Goal: Information Seeking & Learning: Learn about a topic

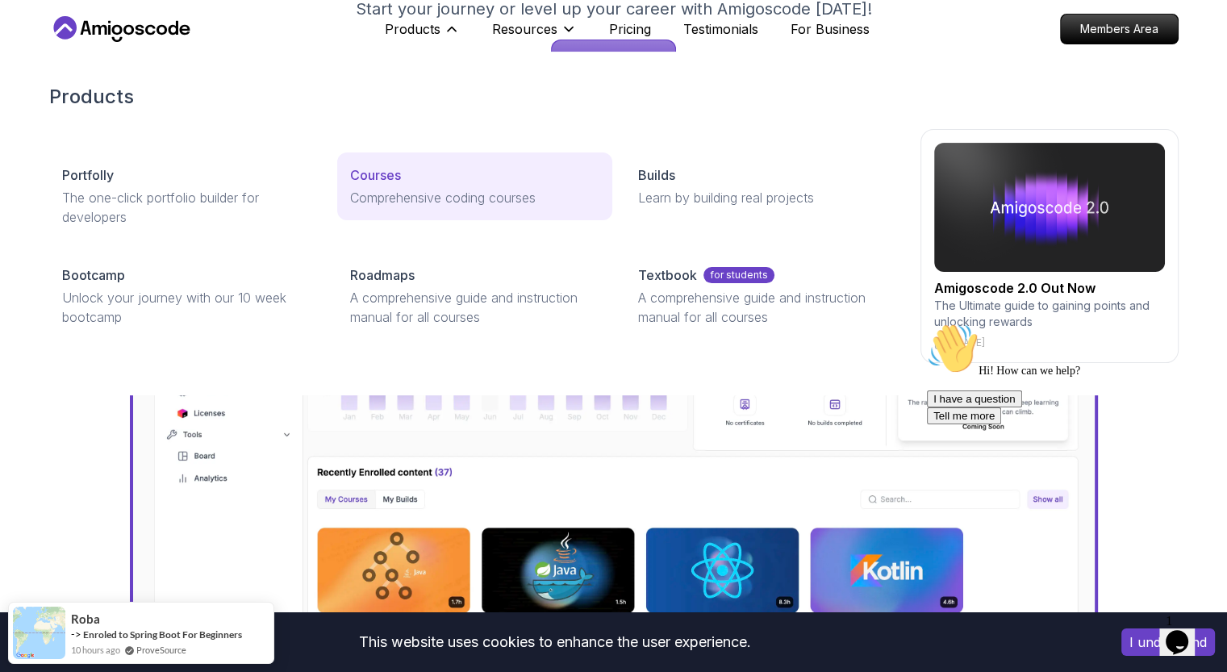
click at [379, 171] on p "Courses" at bounding box center [375, 174] width 51 height 19
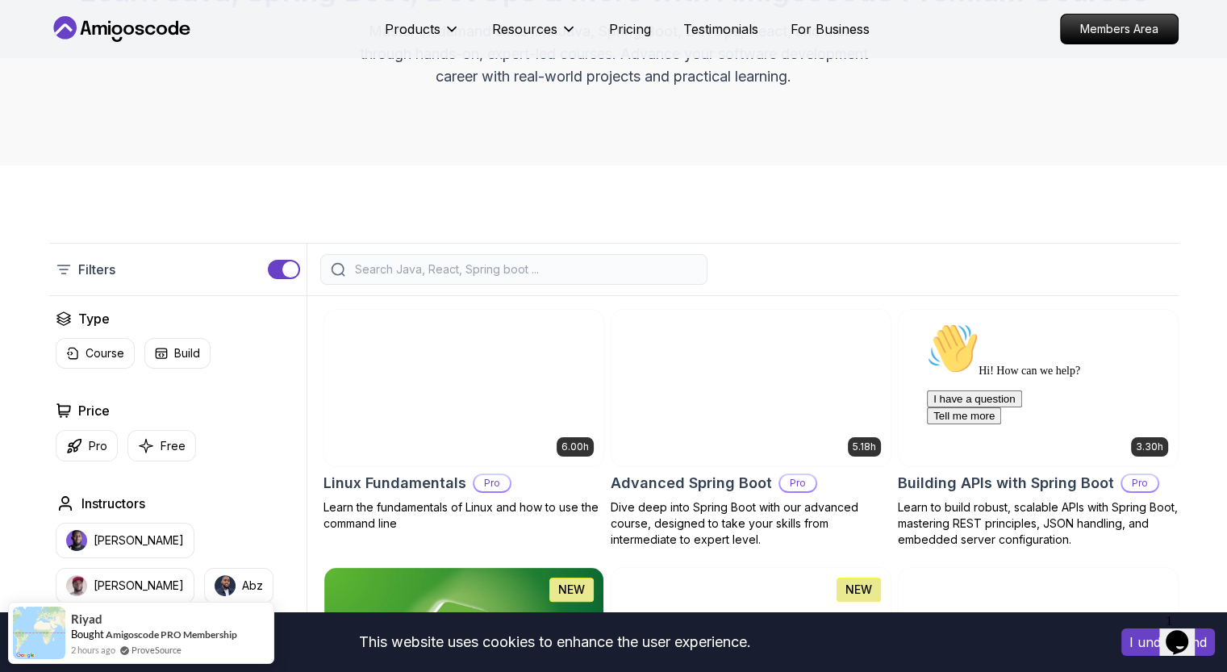
scroll to position [323, 0]
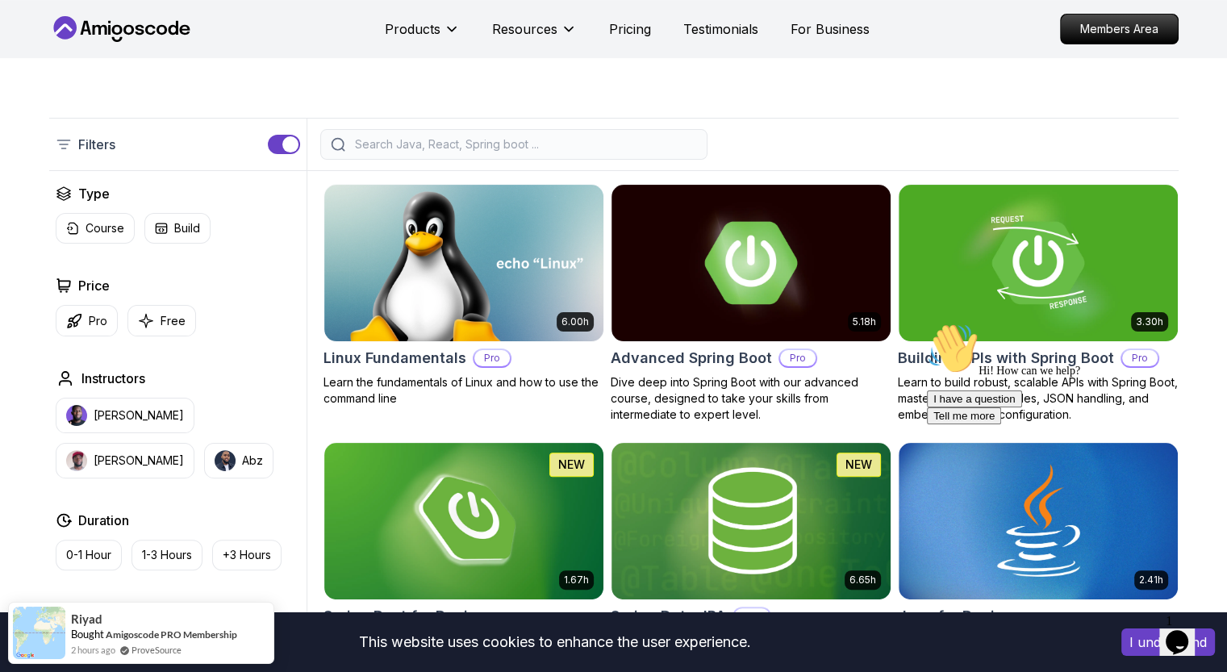
click at [445, 147] on input "search" at bounding box center [524, 144] width 345 height 16
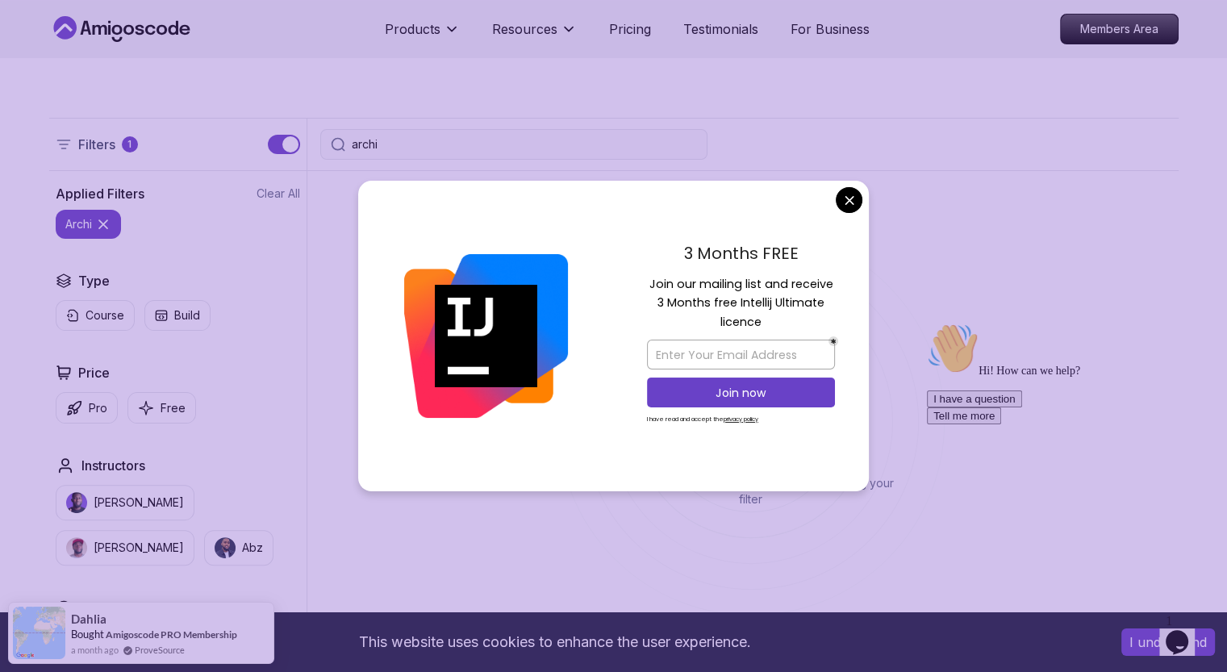
type input "archi"
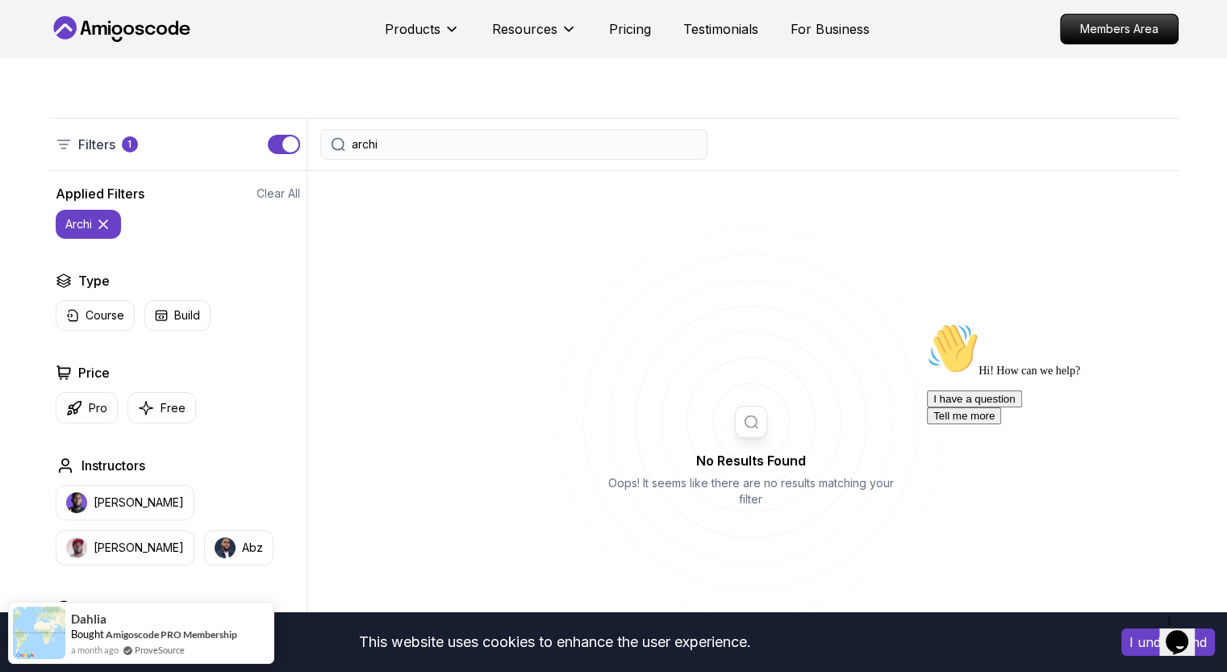
click at [400, 139] on input "archi" at bounding box center [524, 144] width 345 height 16
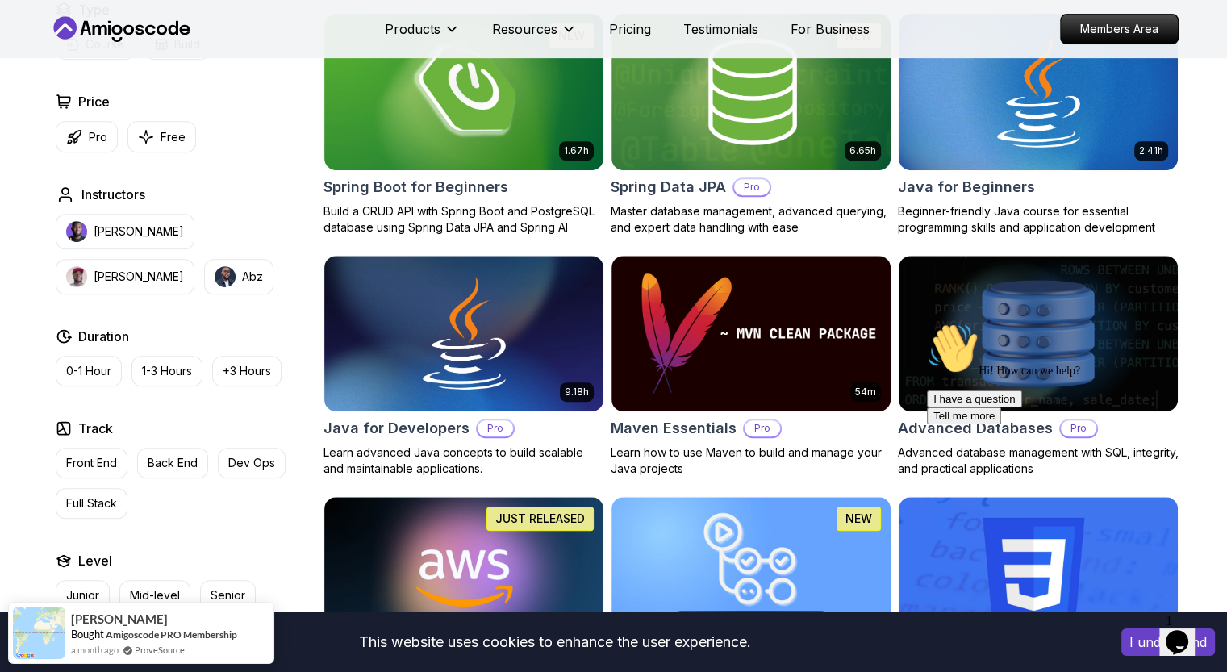
scroll to position [807, 0]
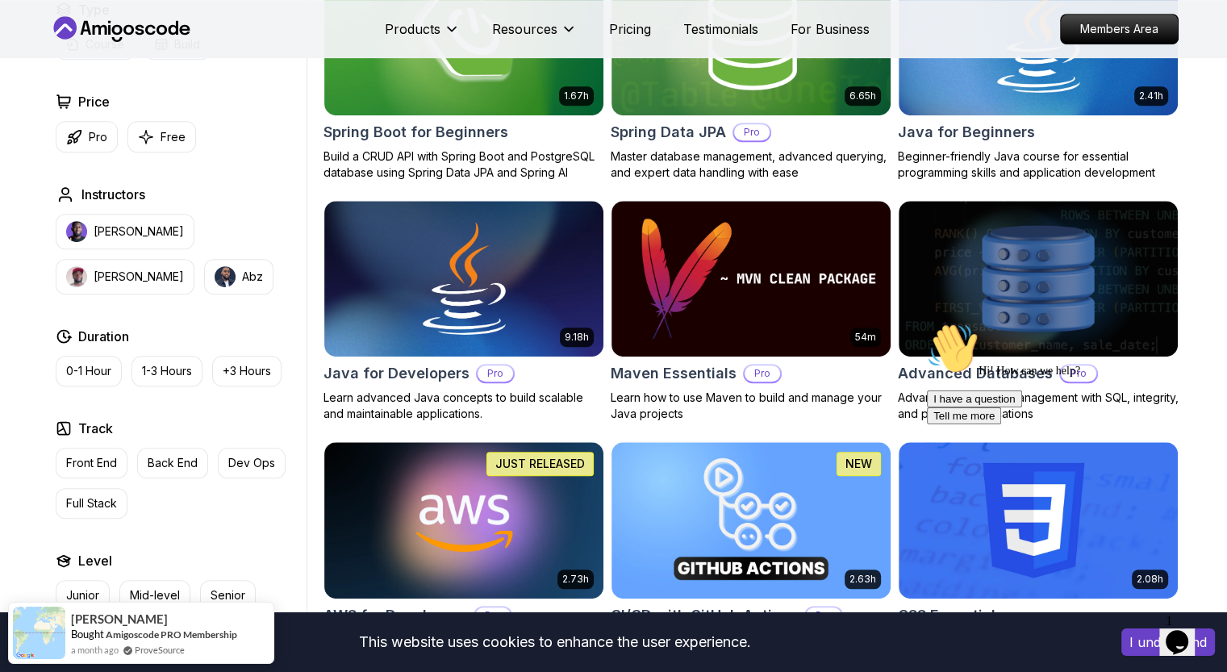
click at [1133, 642] on button "I understand" at bounding box center [1169, 642] width 94 height 27
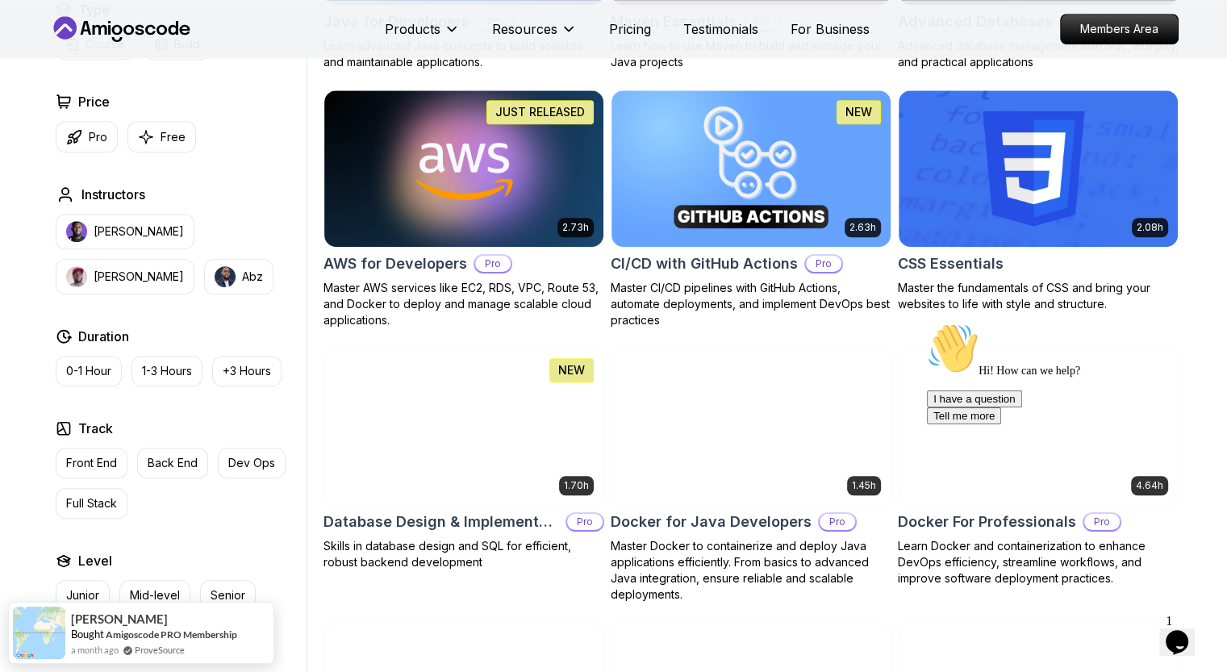
scroll to position [1291, 0]
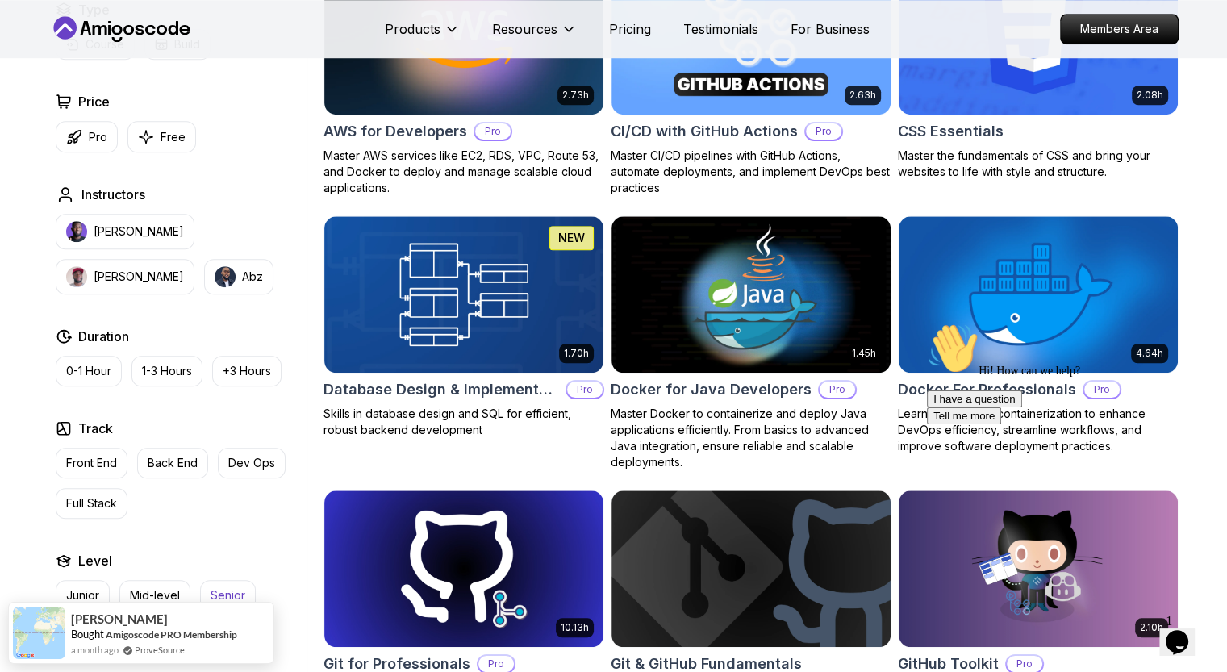
click at [240, 591] on p "Senior" at bounding box center [228, 596] width 35 height 16
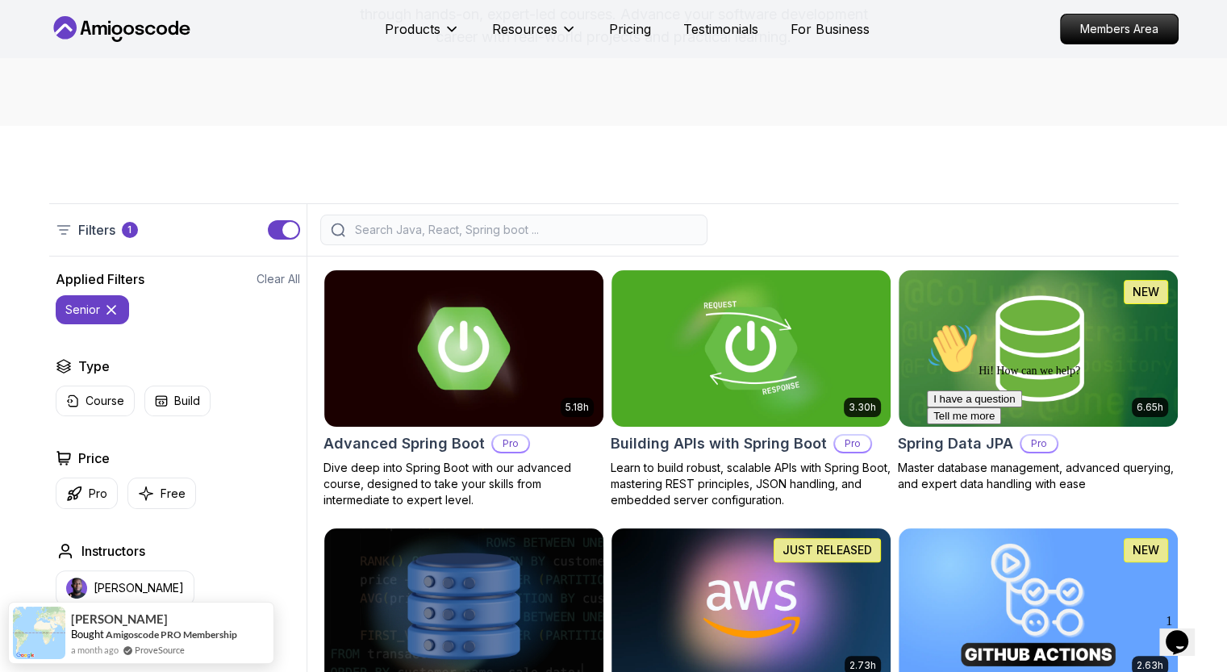
scroll to position [242, 0]
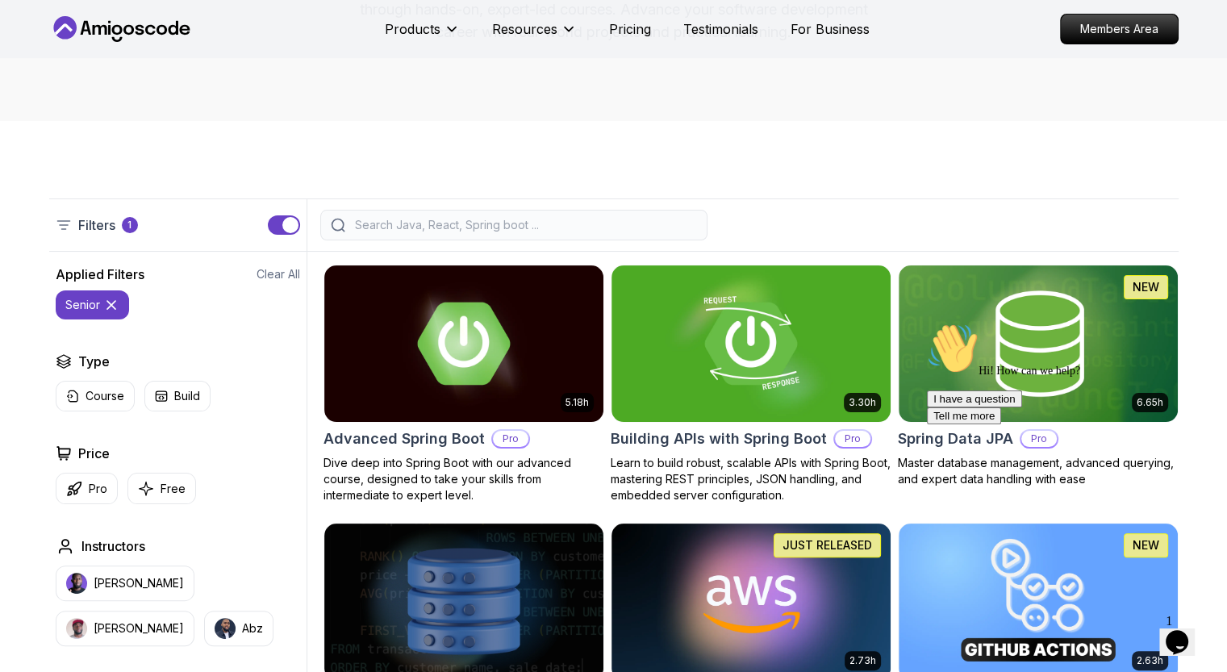
click at [111, 303] on icon at bounding box center [111, 305] width 8 height 8
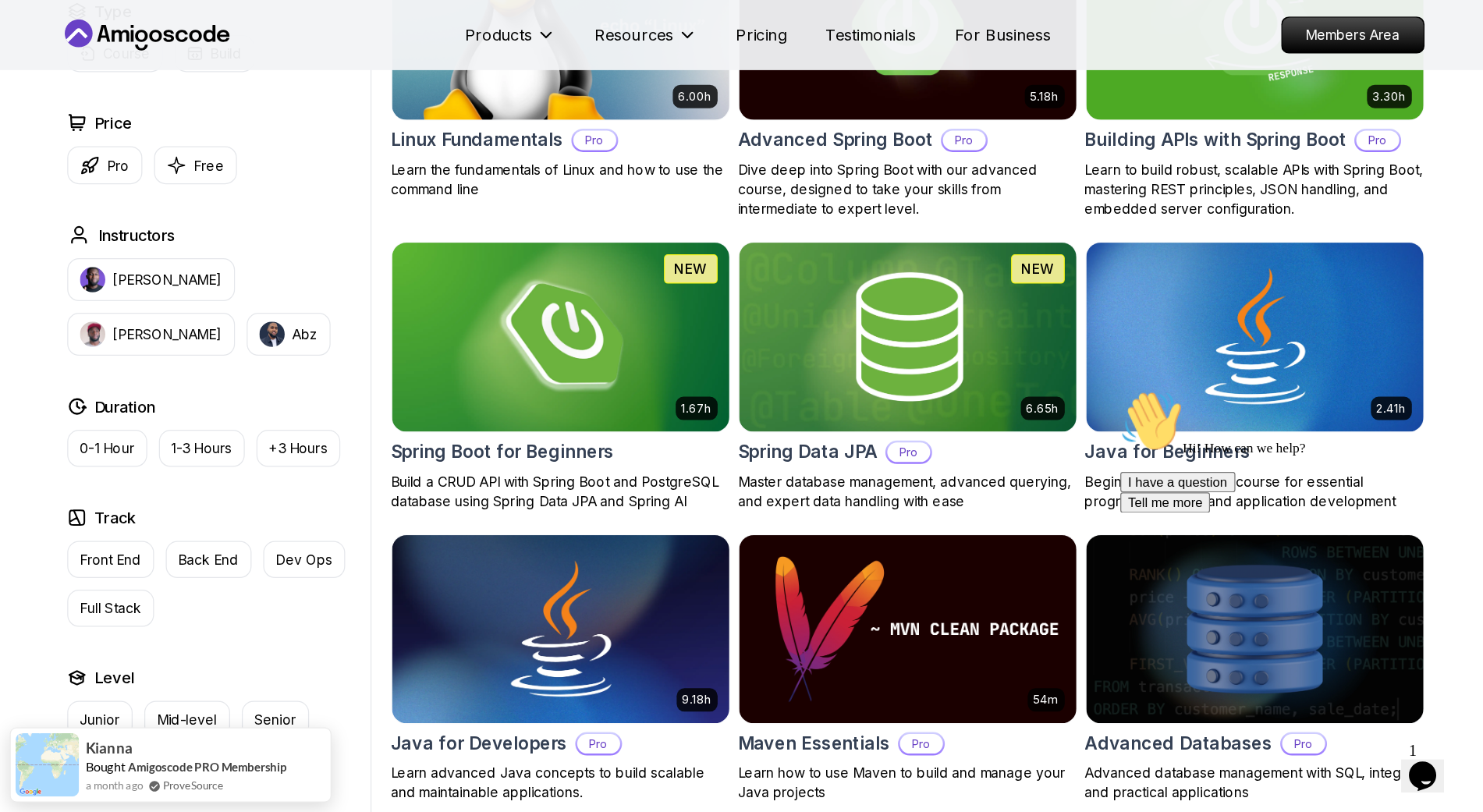
scroll to position [624, 0]
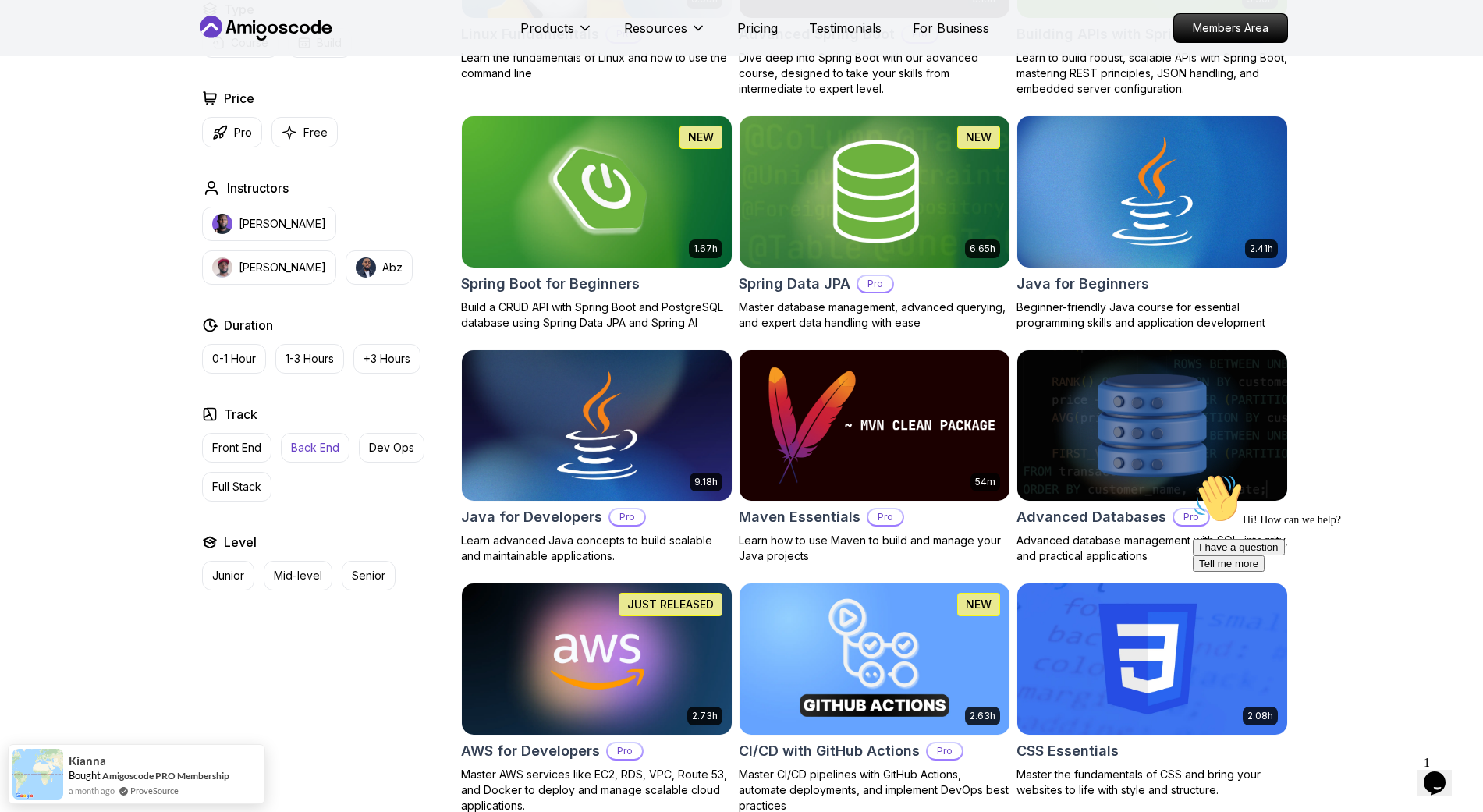
click at [324, 456] on button "Back End" at bounding box center [315, 448] width 69 height 30
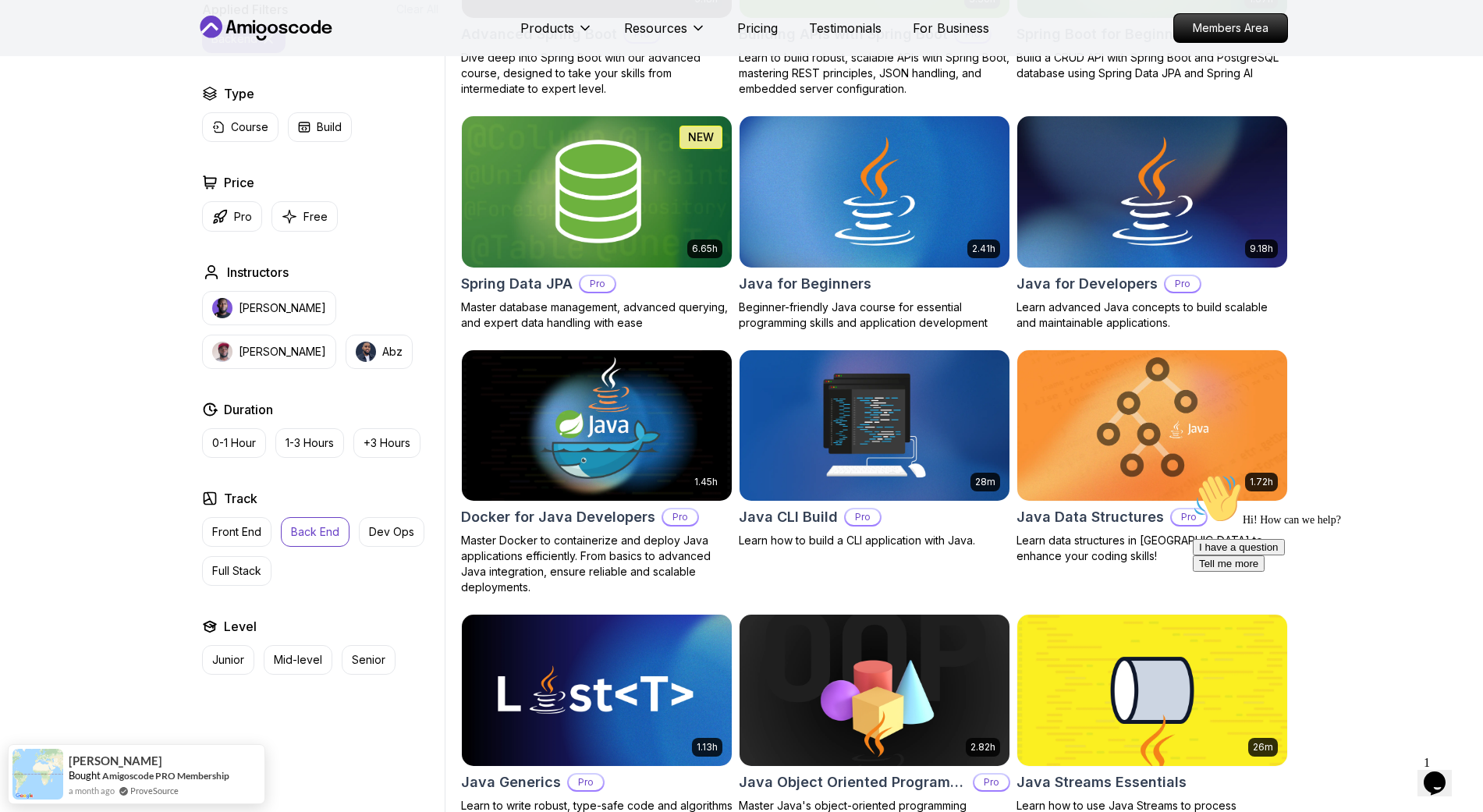
click at [1186, 474] on icon "Chat attention grabber" at bounding box center [1193, 474] width 0 height 0
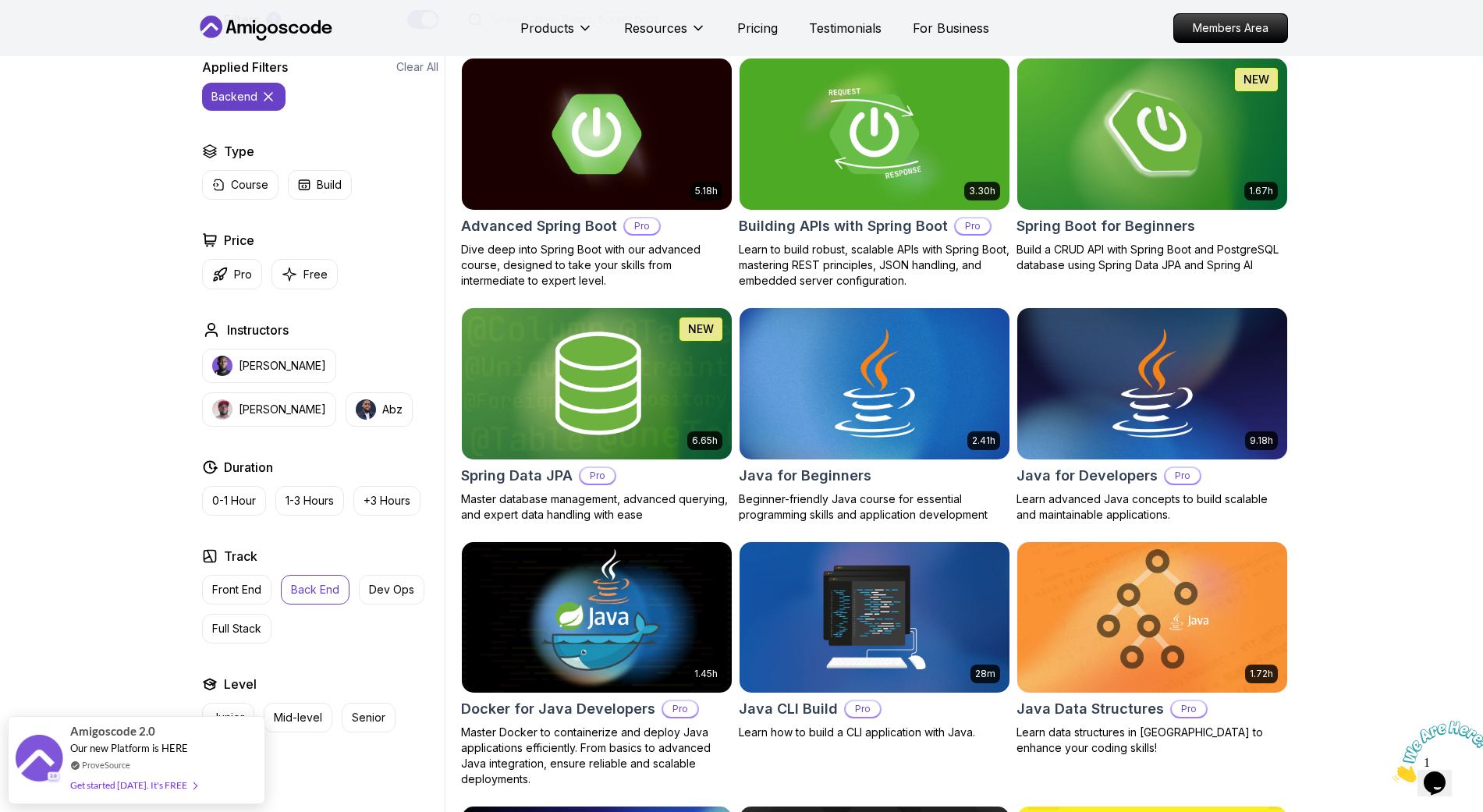
scroll to position [429, 0]
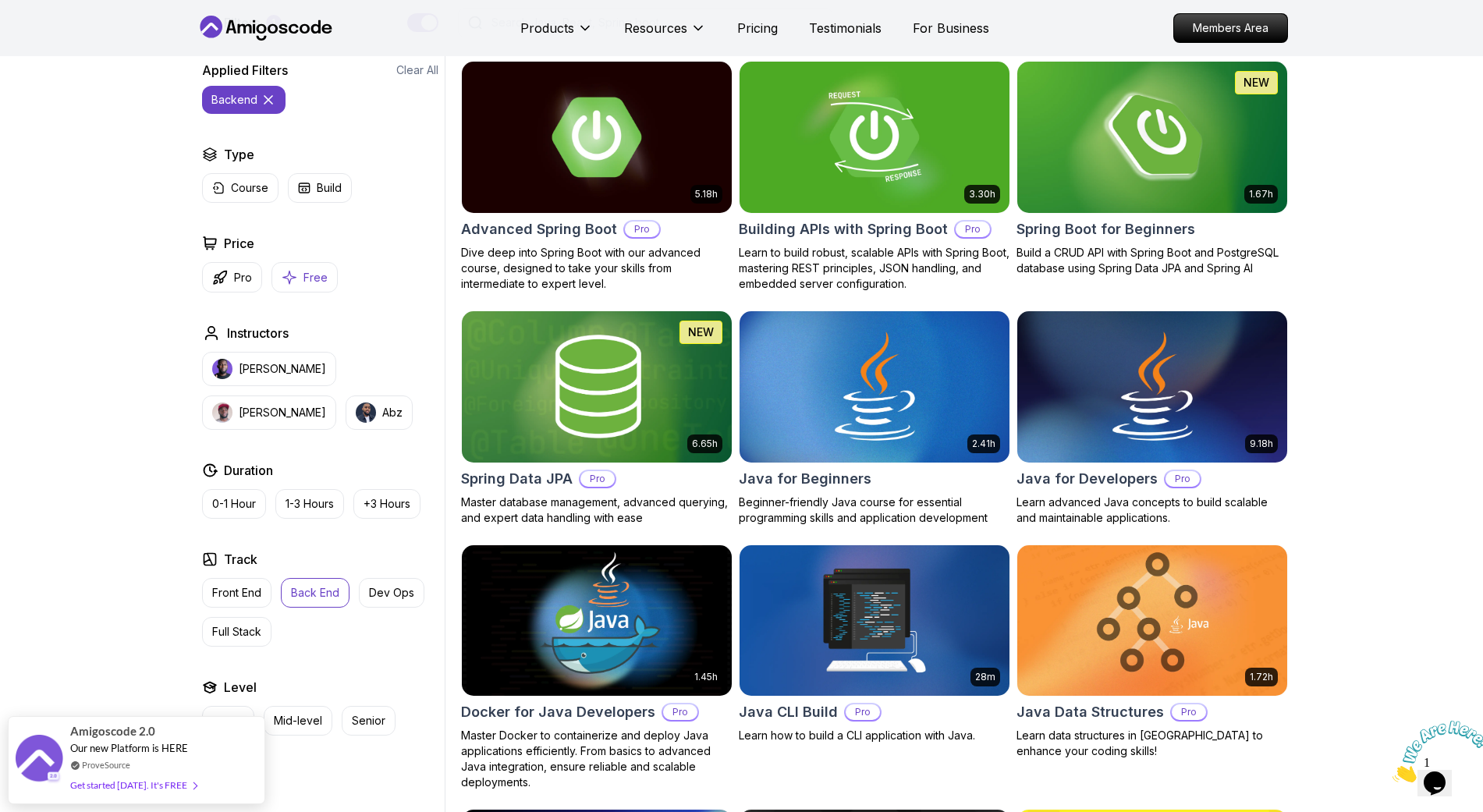
click at [305, 282] on p "Free" at bounding box center [315, 277] width 24 height 15
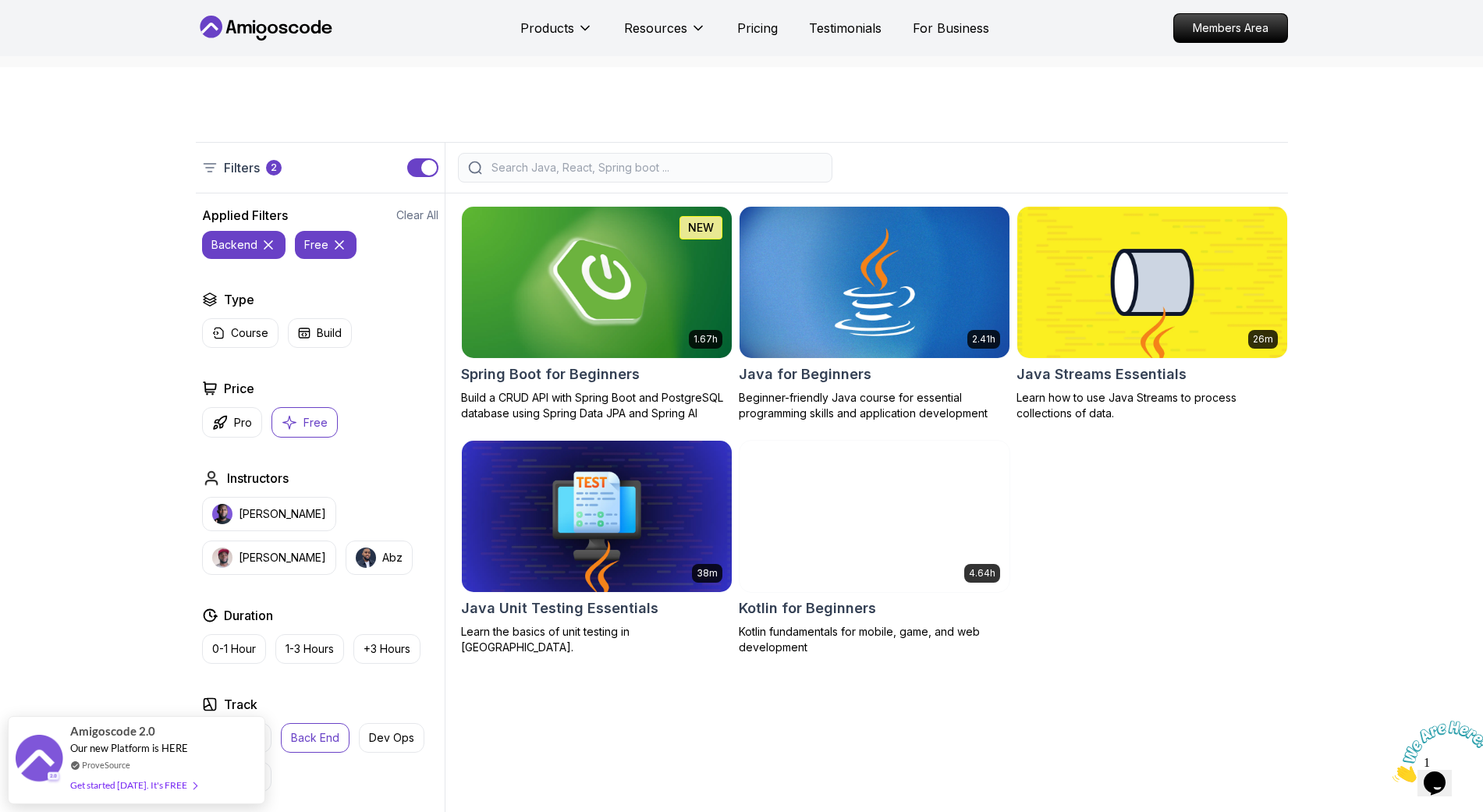
scroll to position [234, 0]
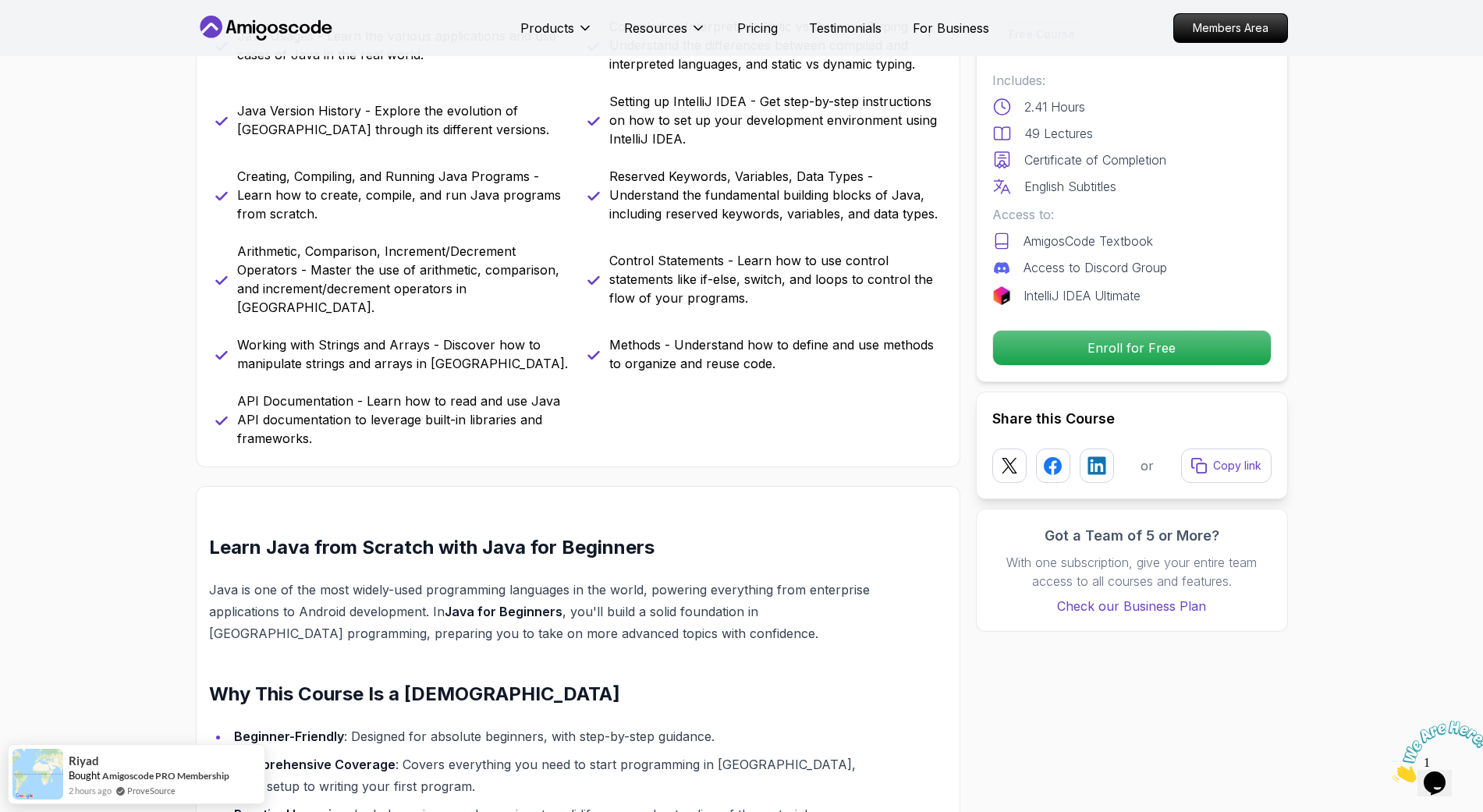
scroll to position [1267, 0]
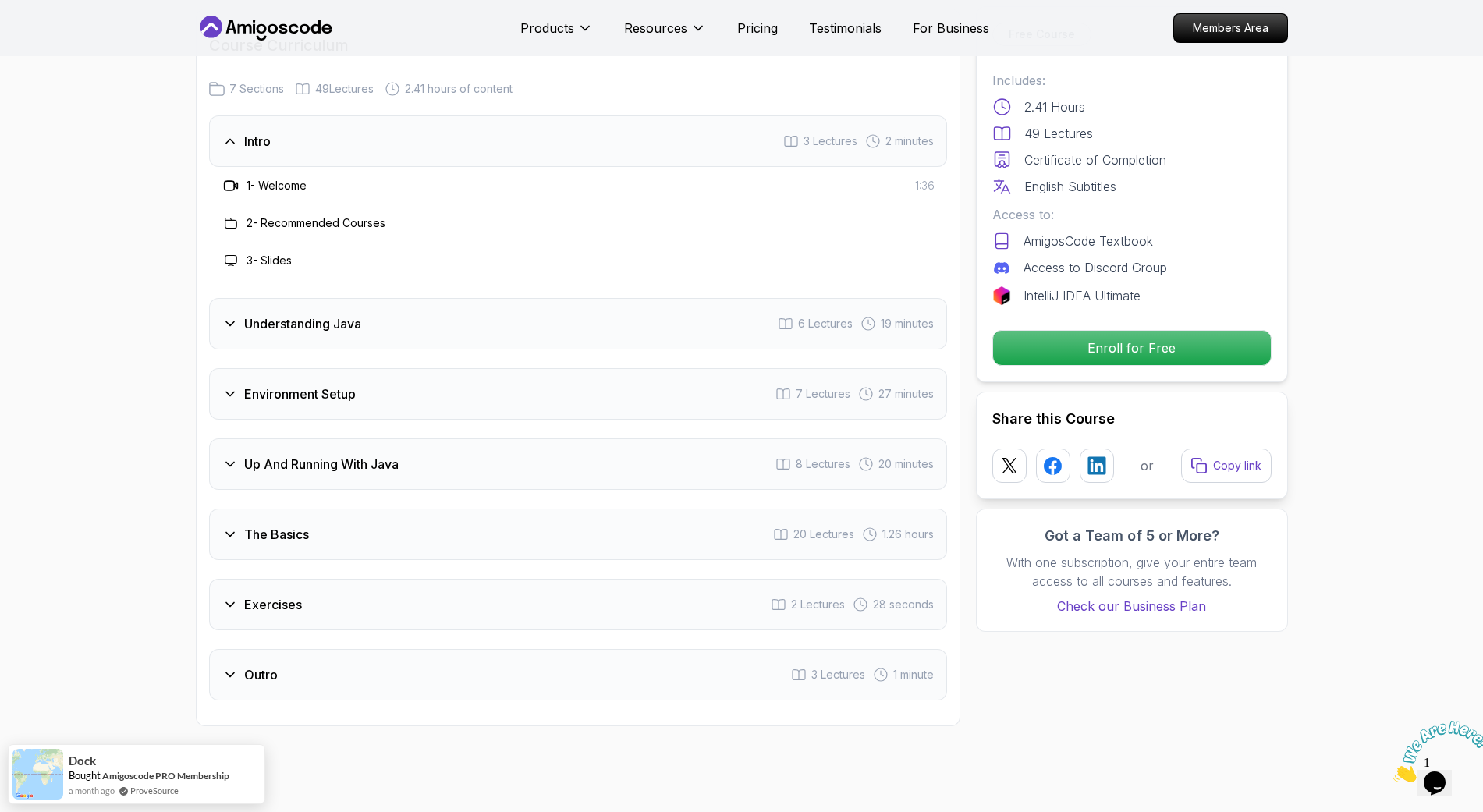
scroll to position [2243, 0]
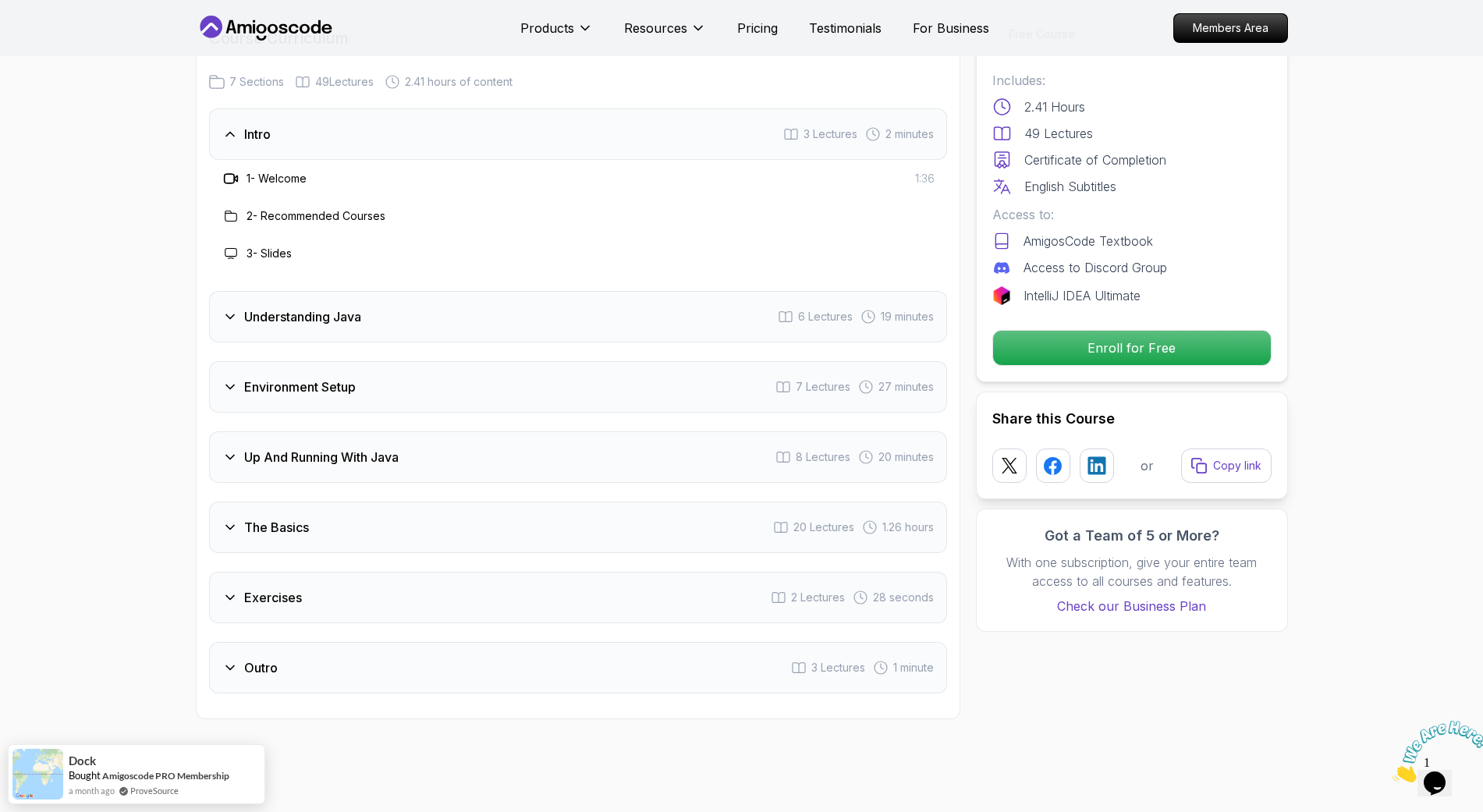
click at [232, 519] on icon at bounding box center [230, 527] width 15 height 15
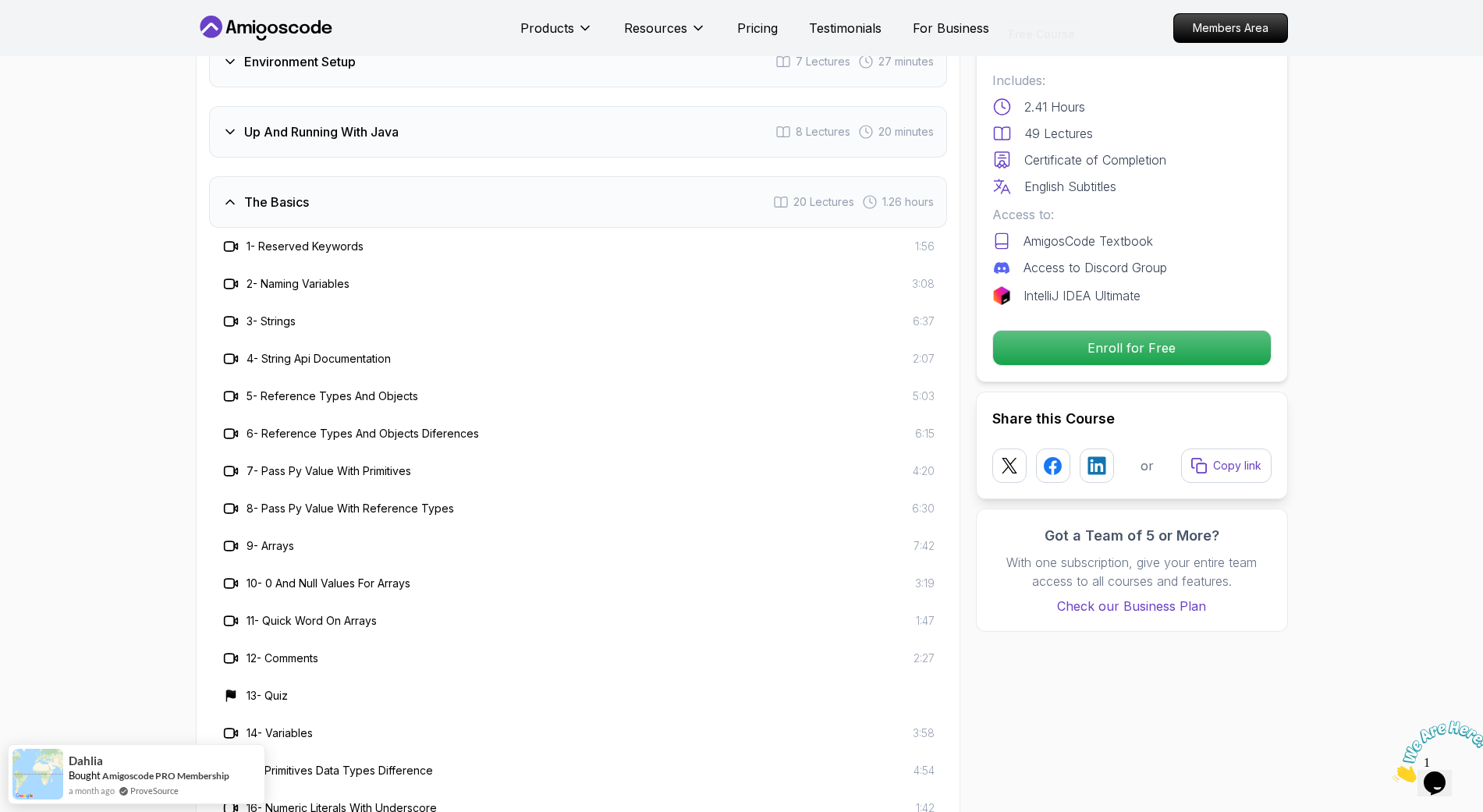
scroll to position [2438, 0]
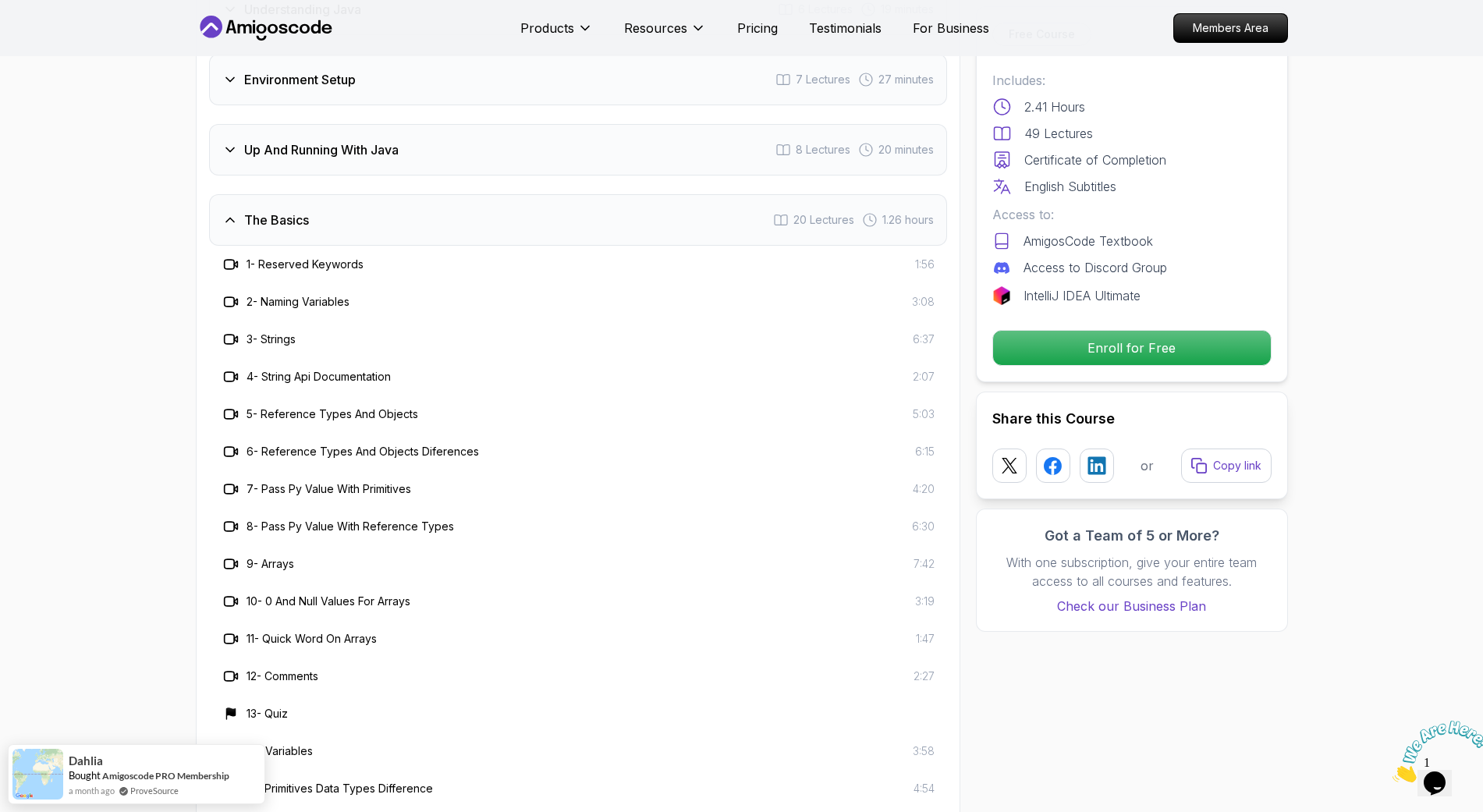
click at [282, 211] on h3 "The Basics" at bounding box center [276, 219] width 65 height 18
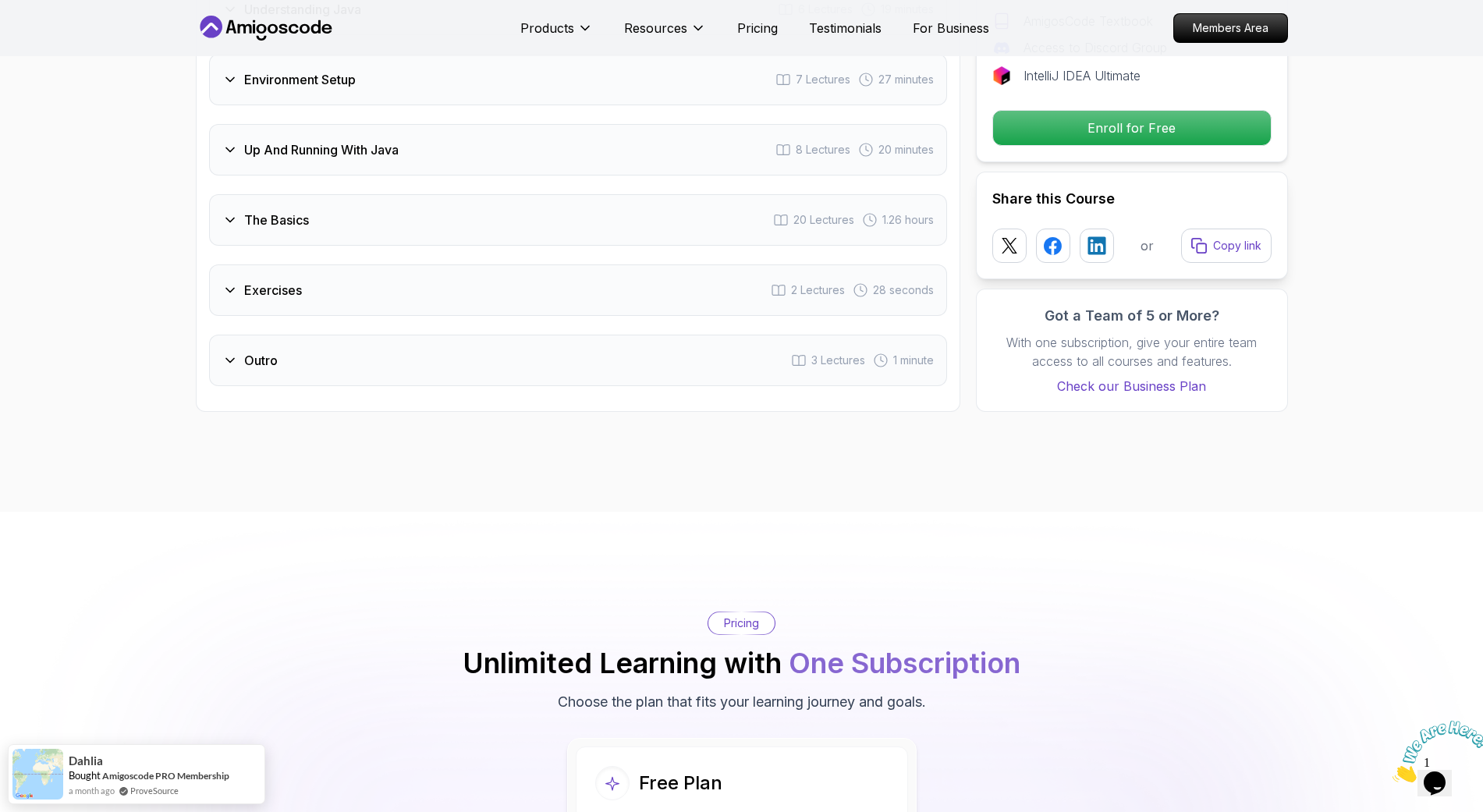
scroll to position [2340, 0]
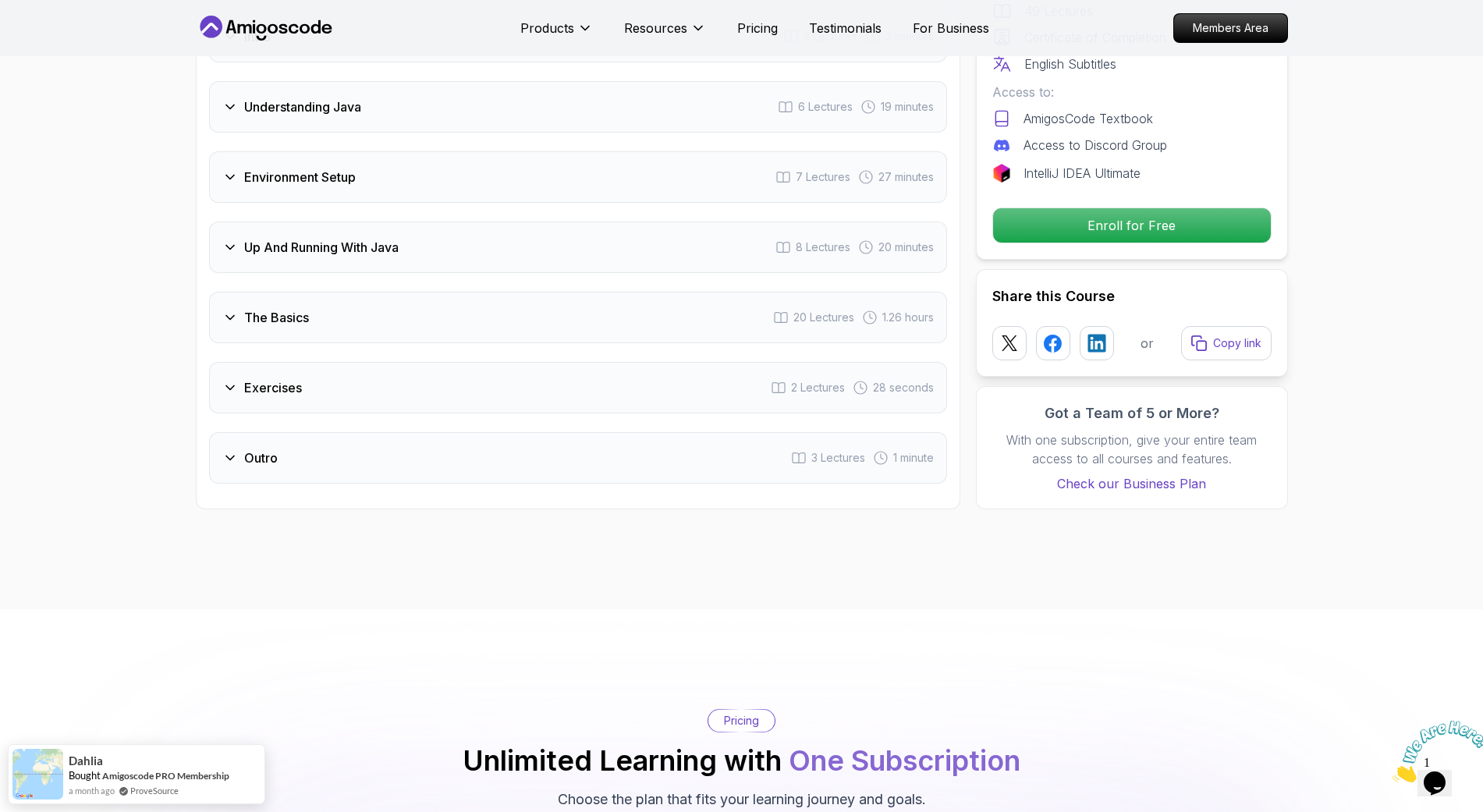
click at [294, 238] on h3 "Up And Running With Java" at bounding box center [322, 246] width 155 height 18
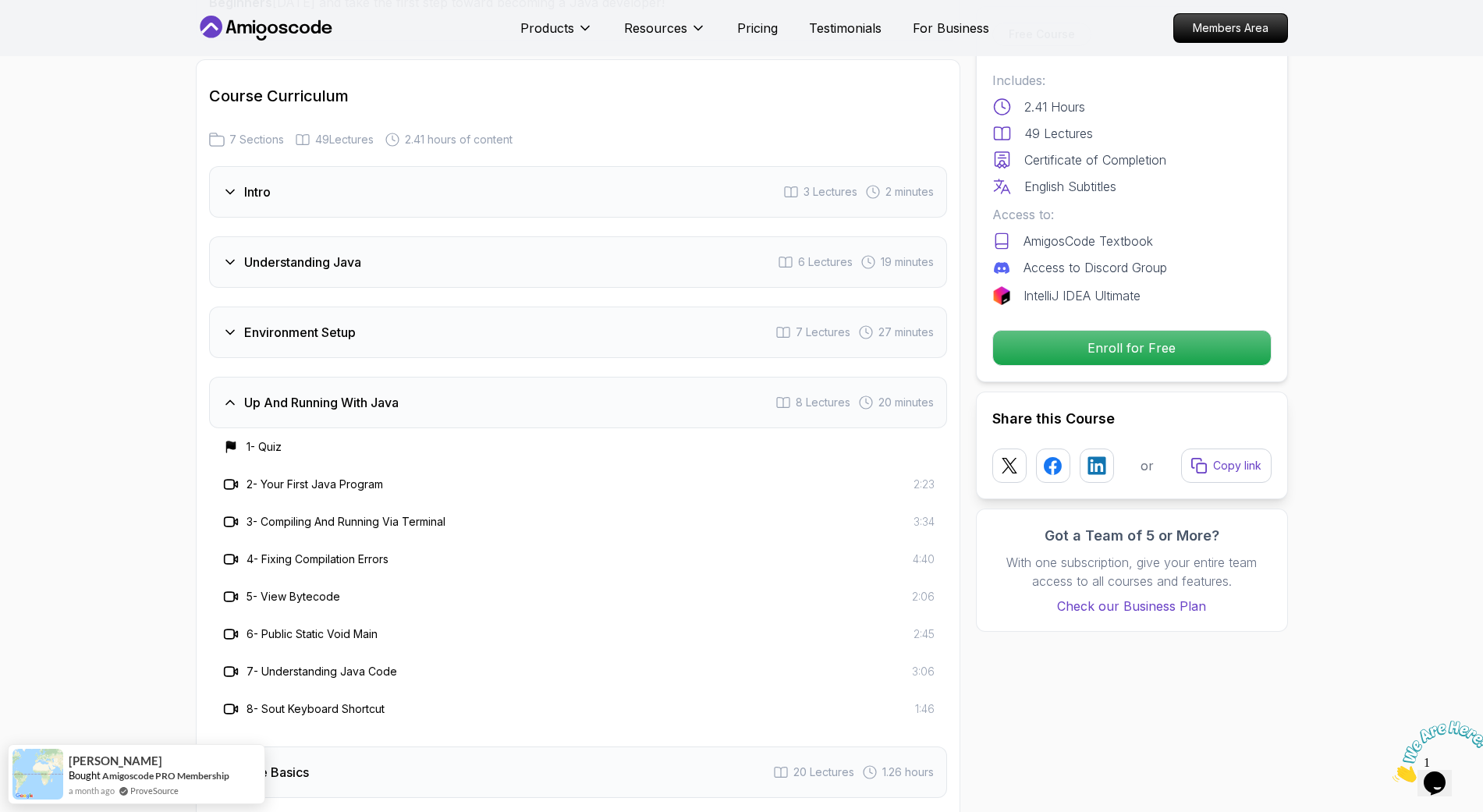
scroll to position [2145, 0]
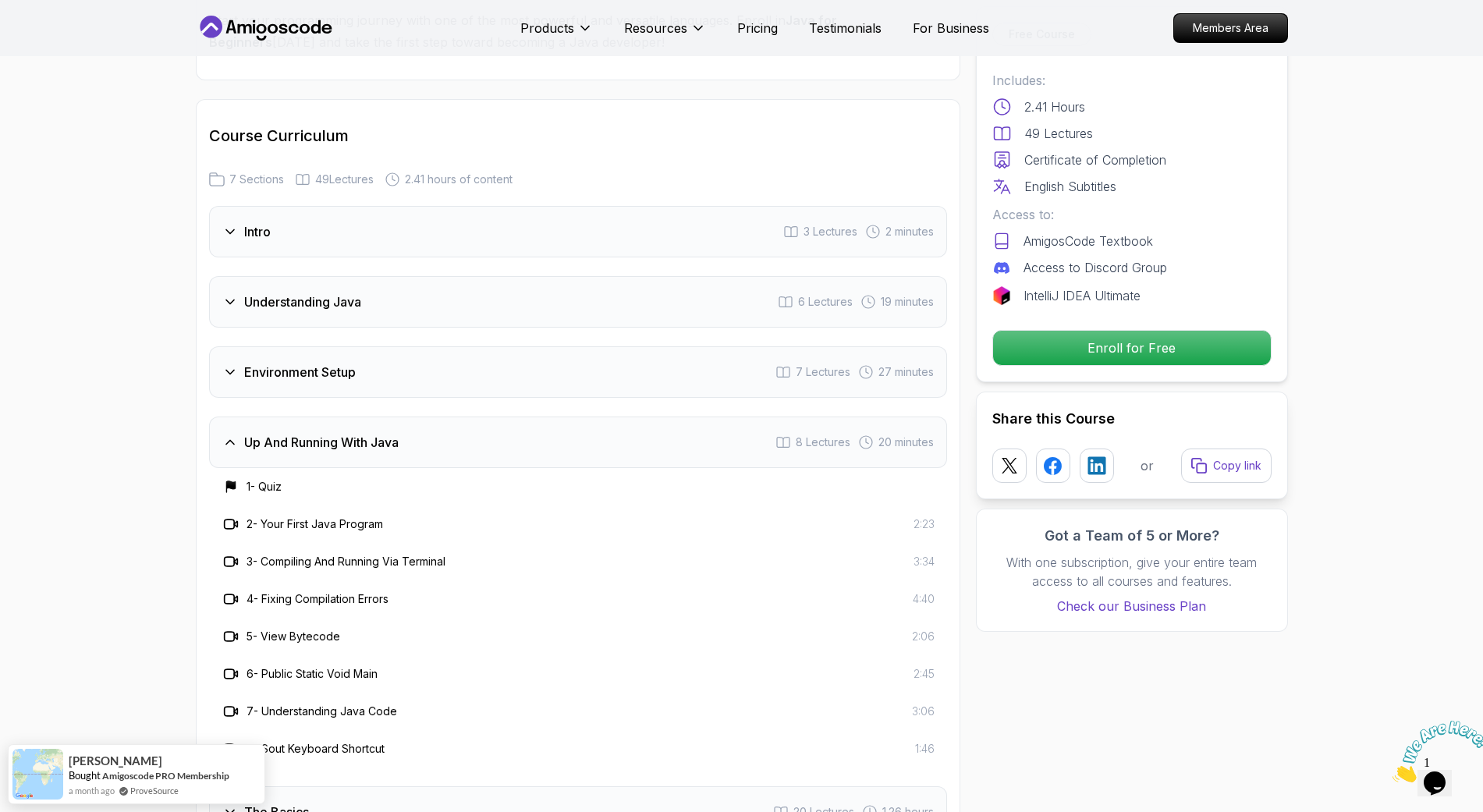
click at [323, 433] on h3 "Up And Running With Java" at bounding box center [322, 442] width 155 height 18
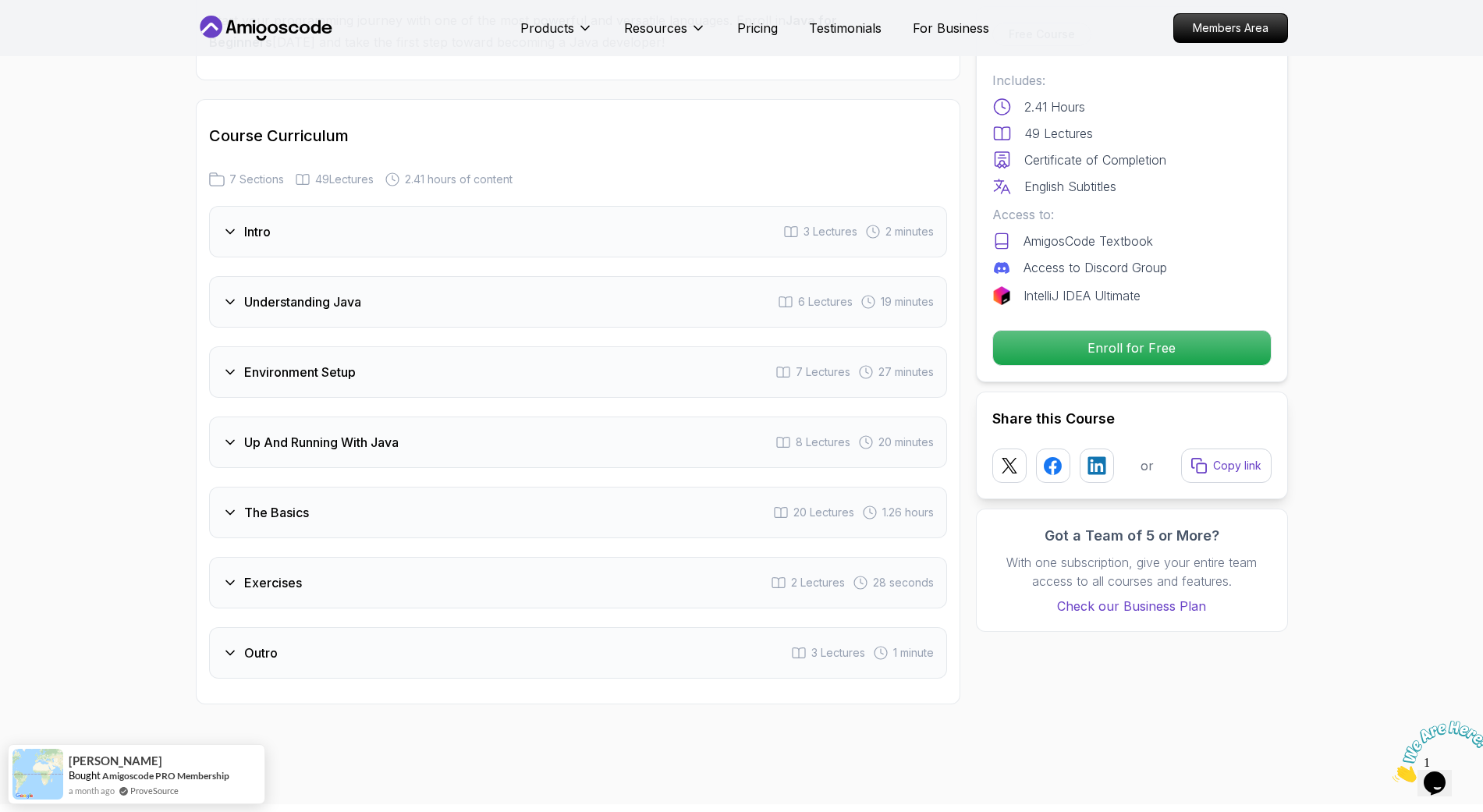
click at [317, 362] on h3 "Environment Setup" at bounding box center [300, 371] width 111 height 18
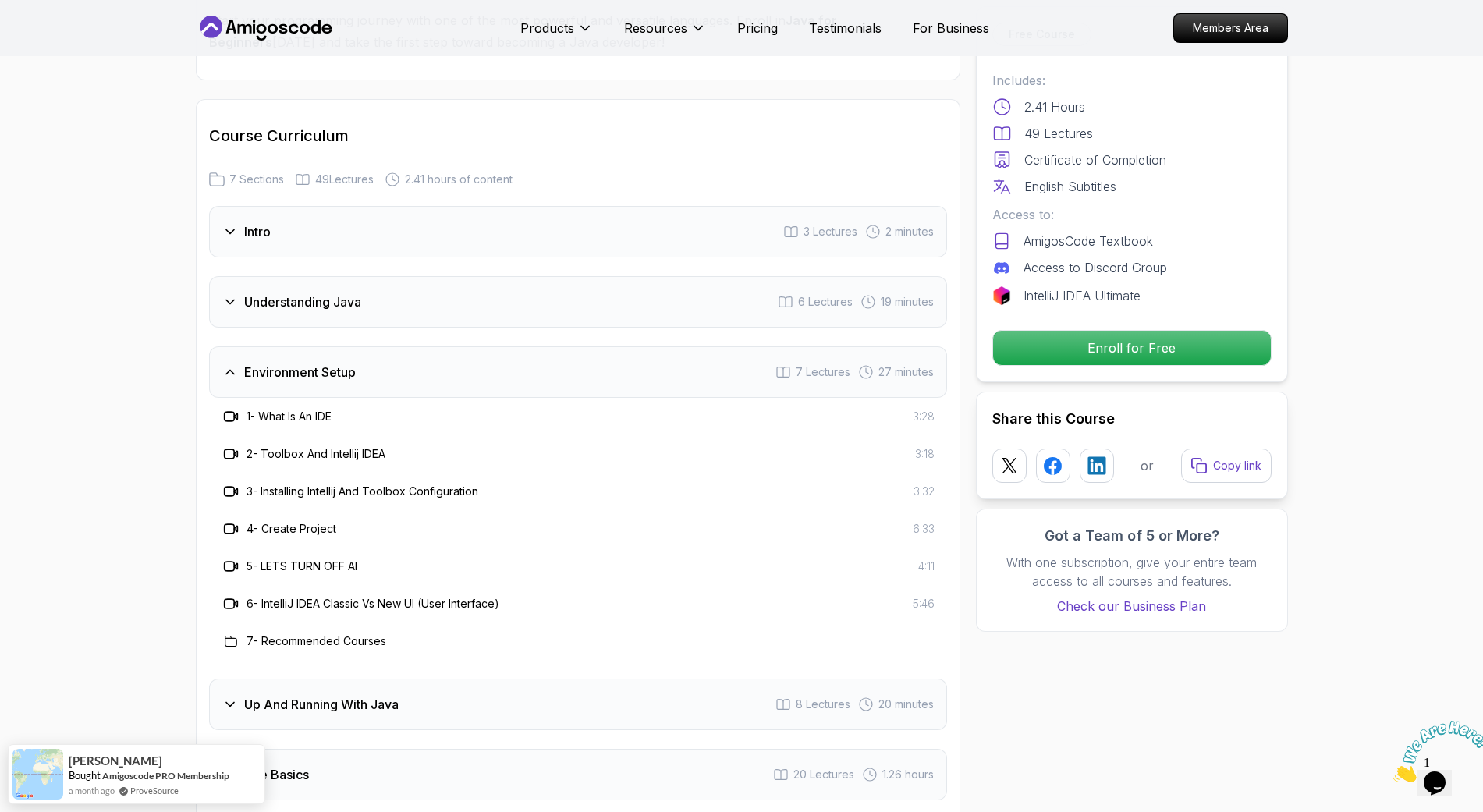
click at [317, 362] on h3 "Environment Setup" at bounding box center [300, 371] width 111 height 18
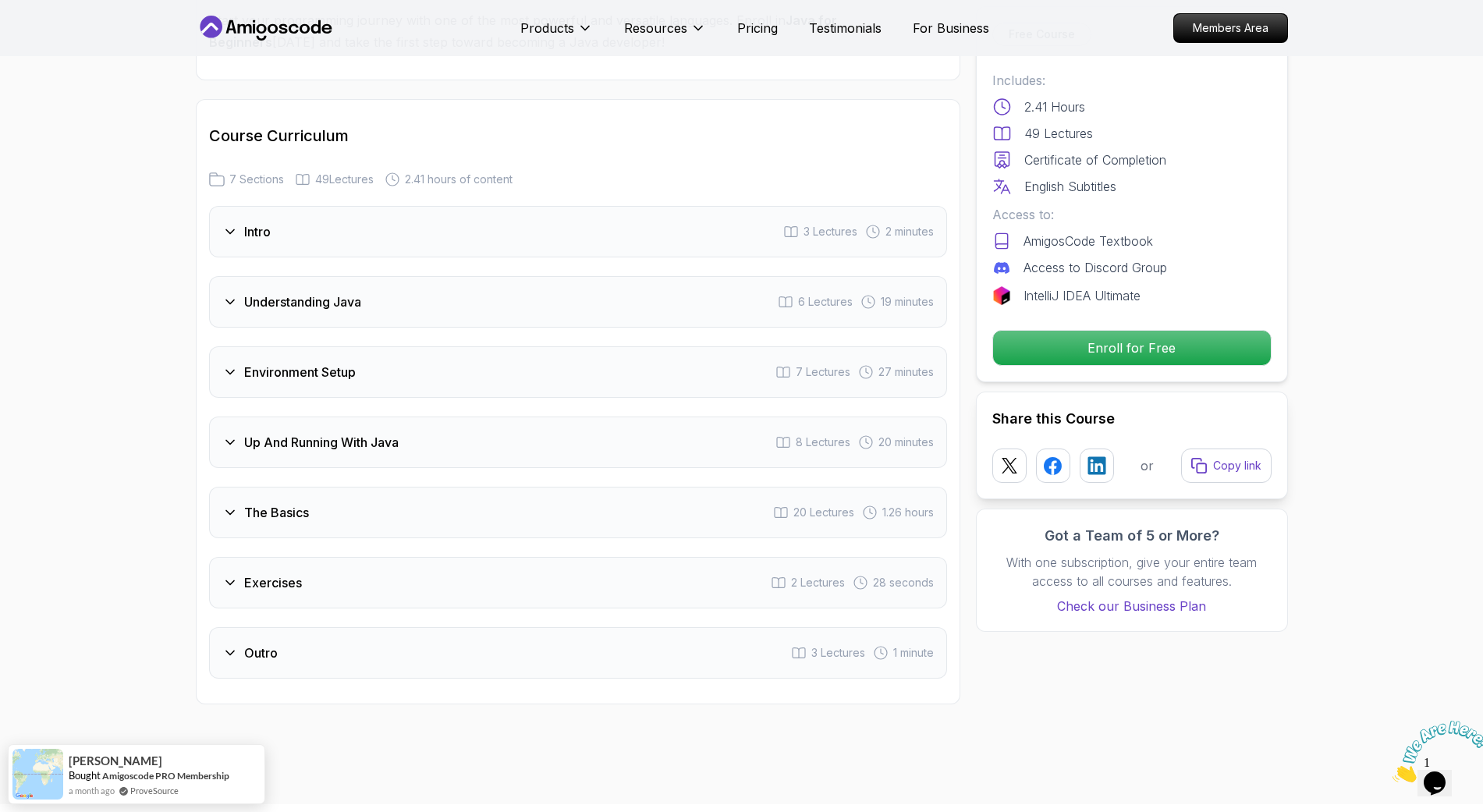
click at [325, 293] on h3 "Understanding Java" at bounding box center [303, 302] width 117 height 18
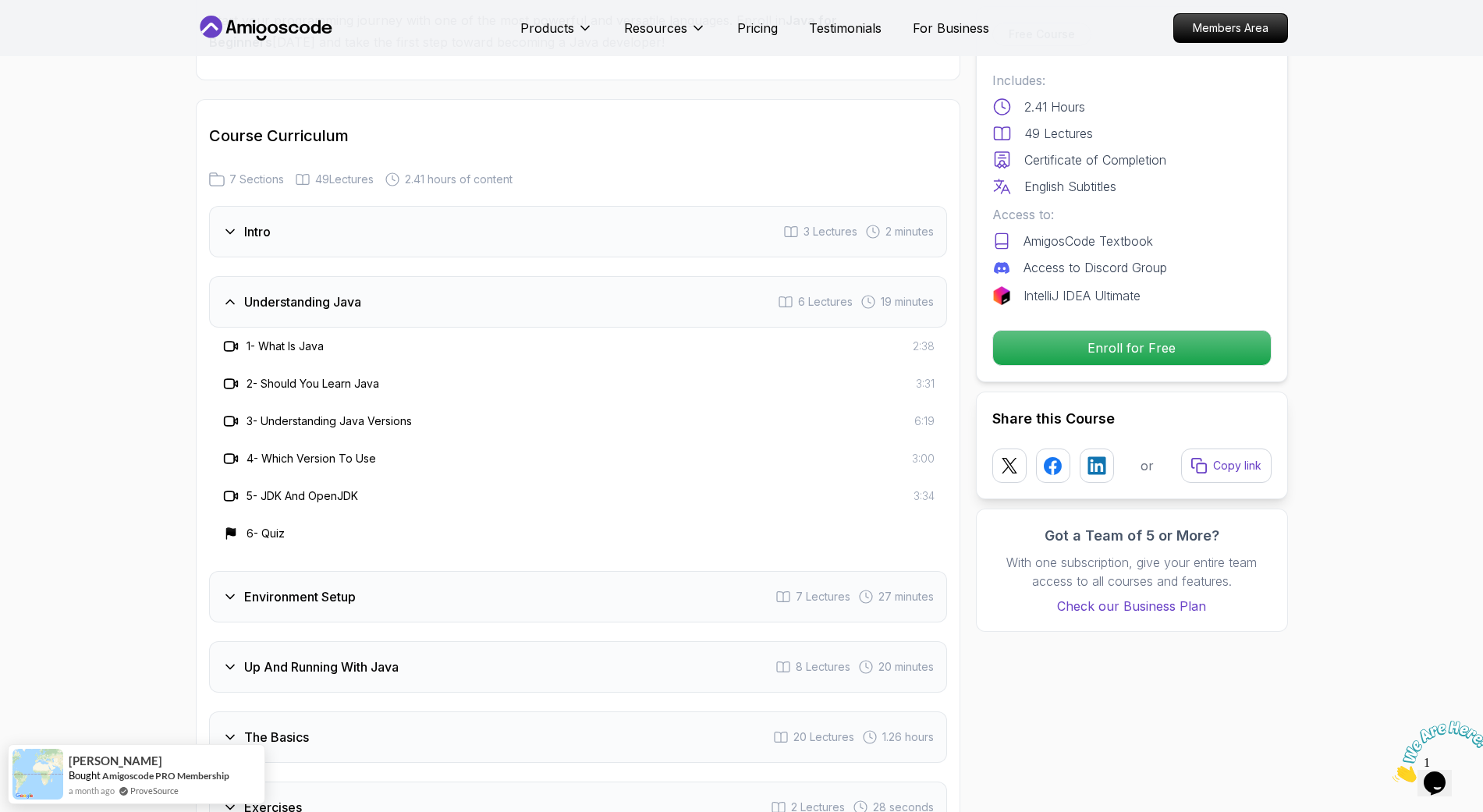
click at [325, 293] on h3 "Understanding Java" at bounding box center [303, 302] width 117 height 18
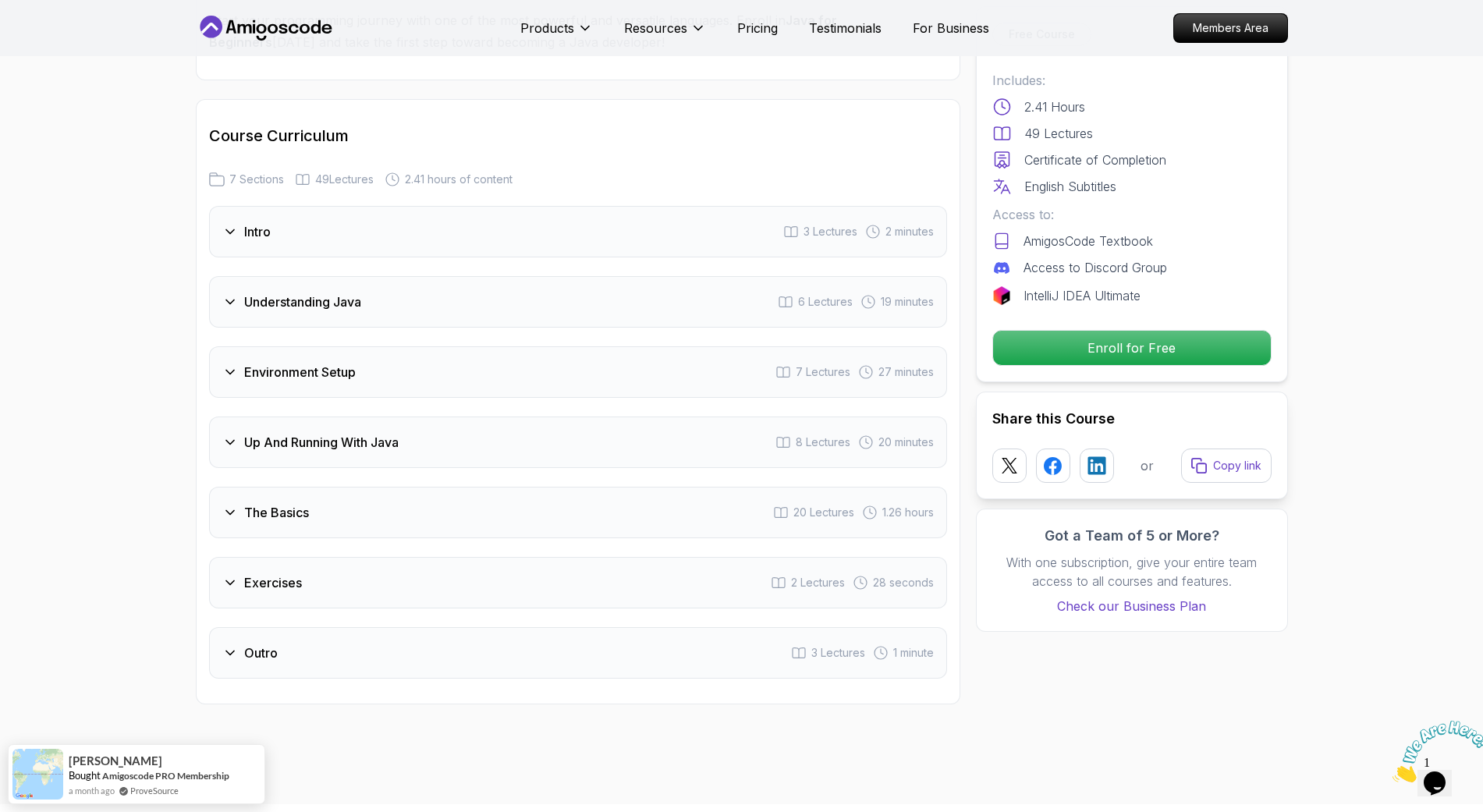
click at [305, 206] on div "Intro 3 Lectures 2 minutes" at bounding box center [577, 231] width 738 height 51
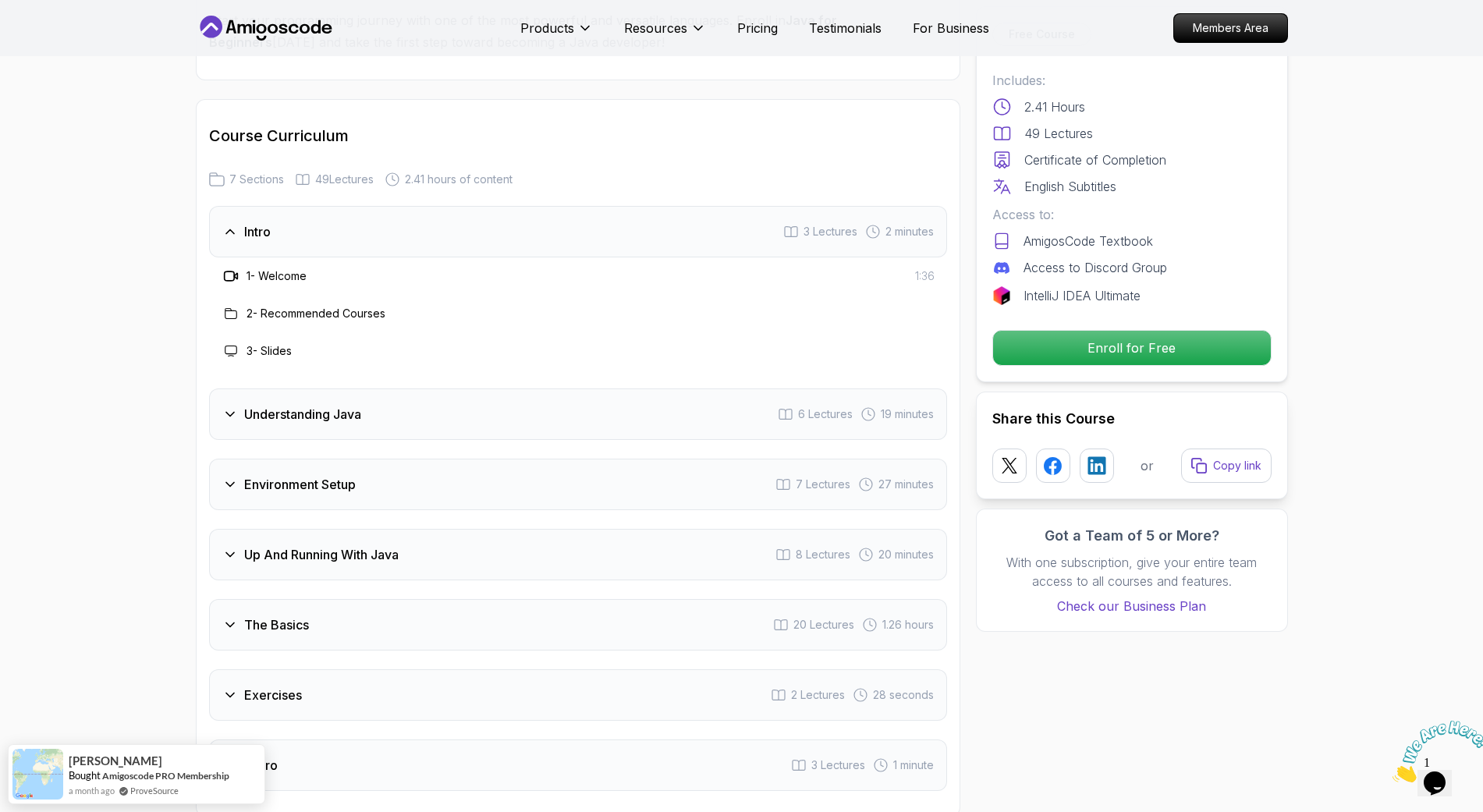
click at [305, 206] on div "Intro 3 Lectures 2 minutes" at bounding box center [577, 231] width 738 height 51
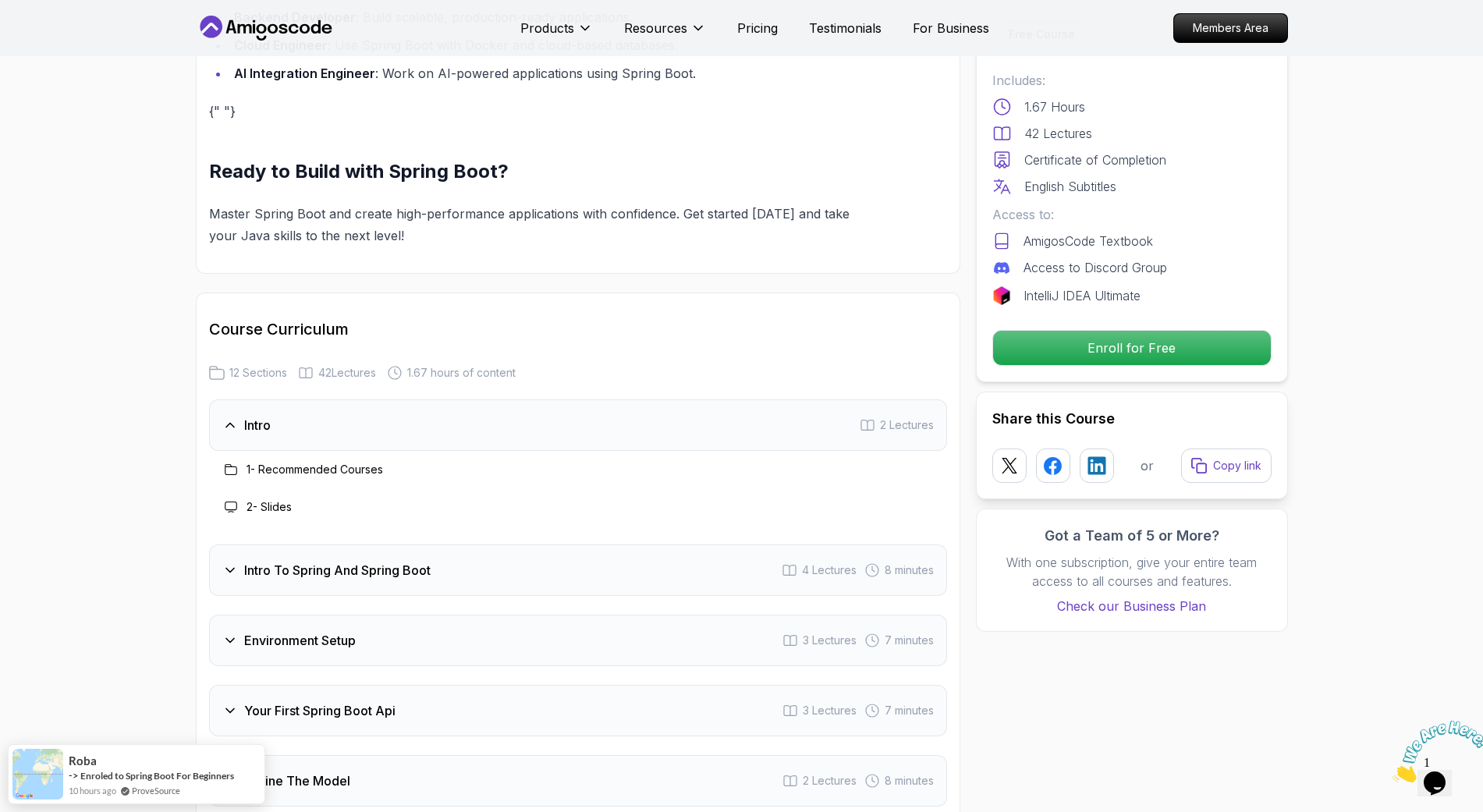
scroll to position [1853, 0]
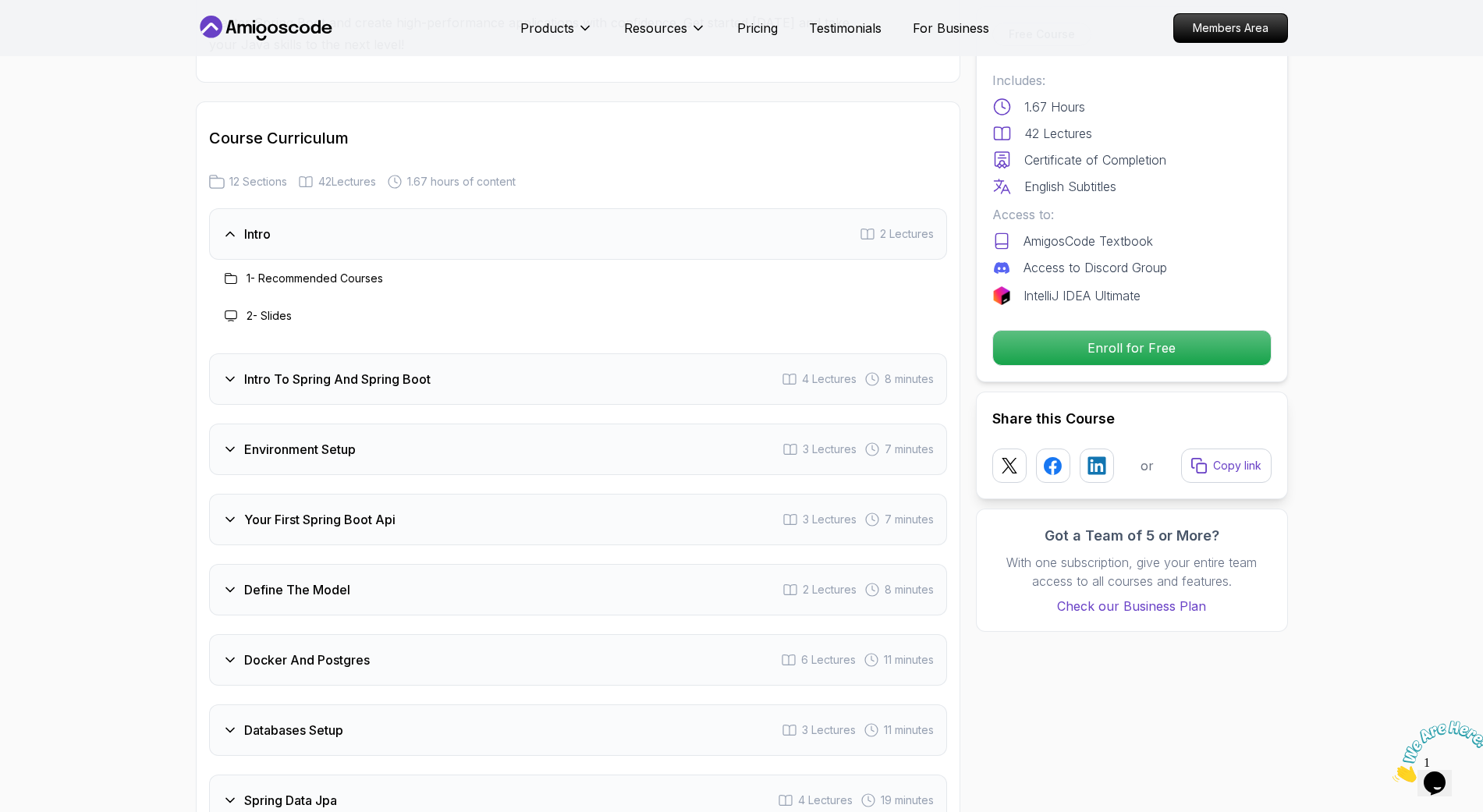
click at [478, 430] on div "Environment Setup 3 Lectures 7 minutes" at bounding box center [577, 449] width 738 height 51
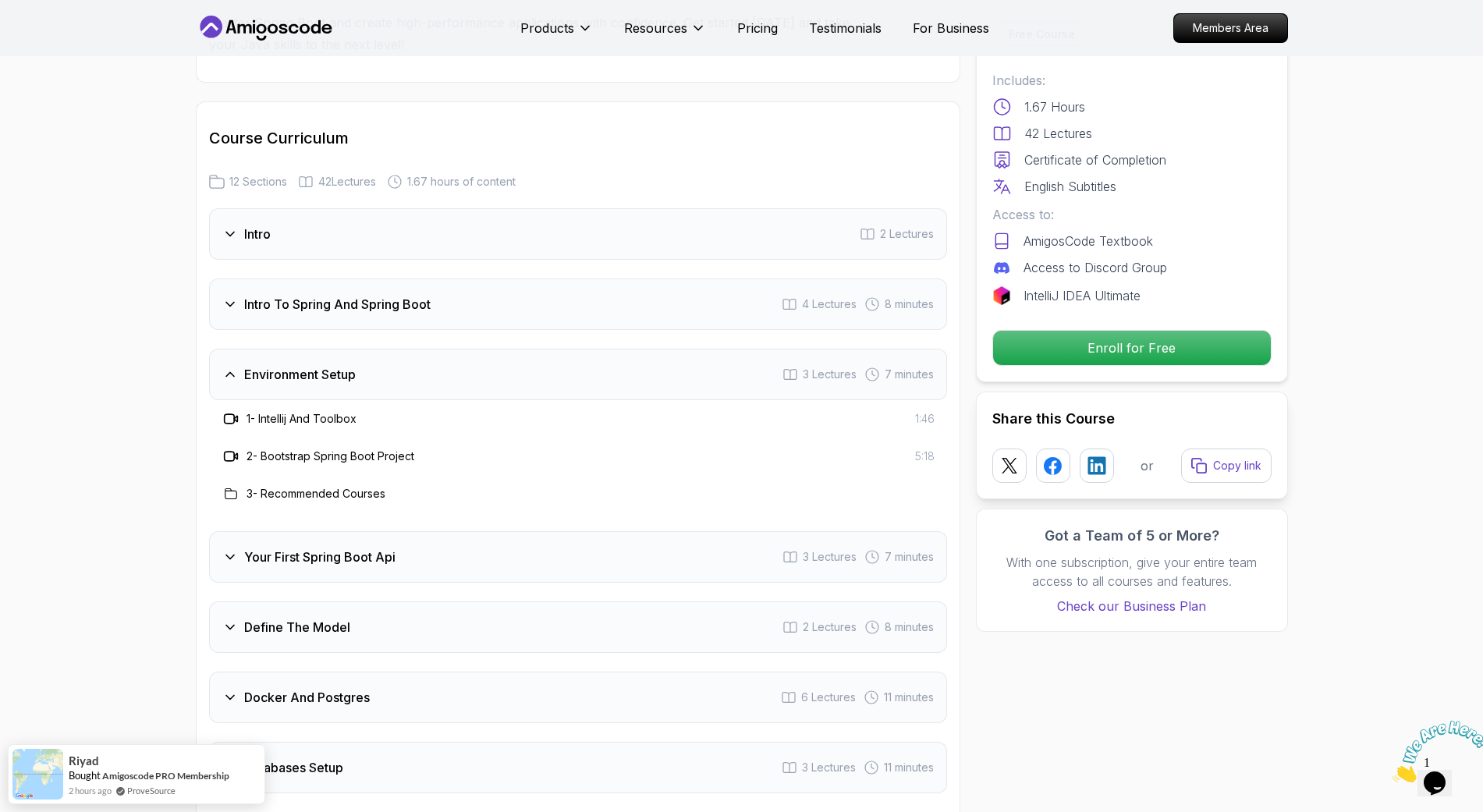
click at [312, 365] on h3 "Environment Setup" at bounding box center [300, 374] width 111 height 18
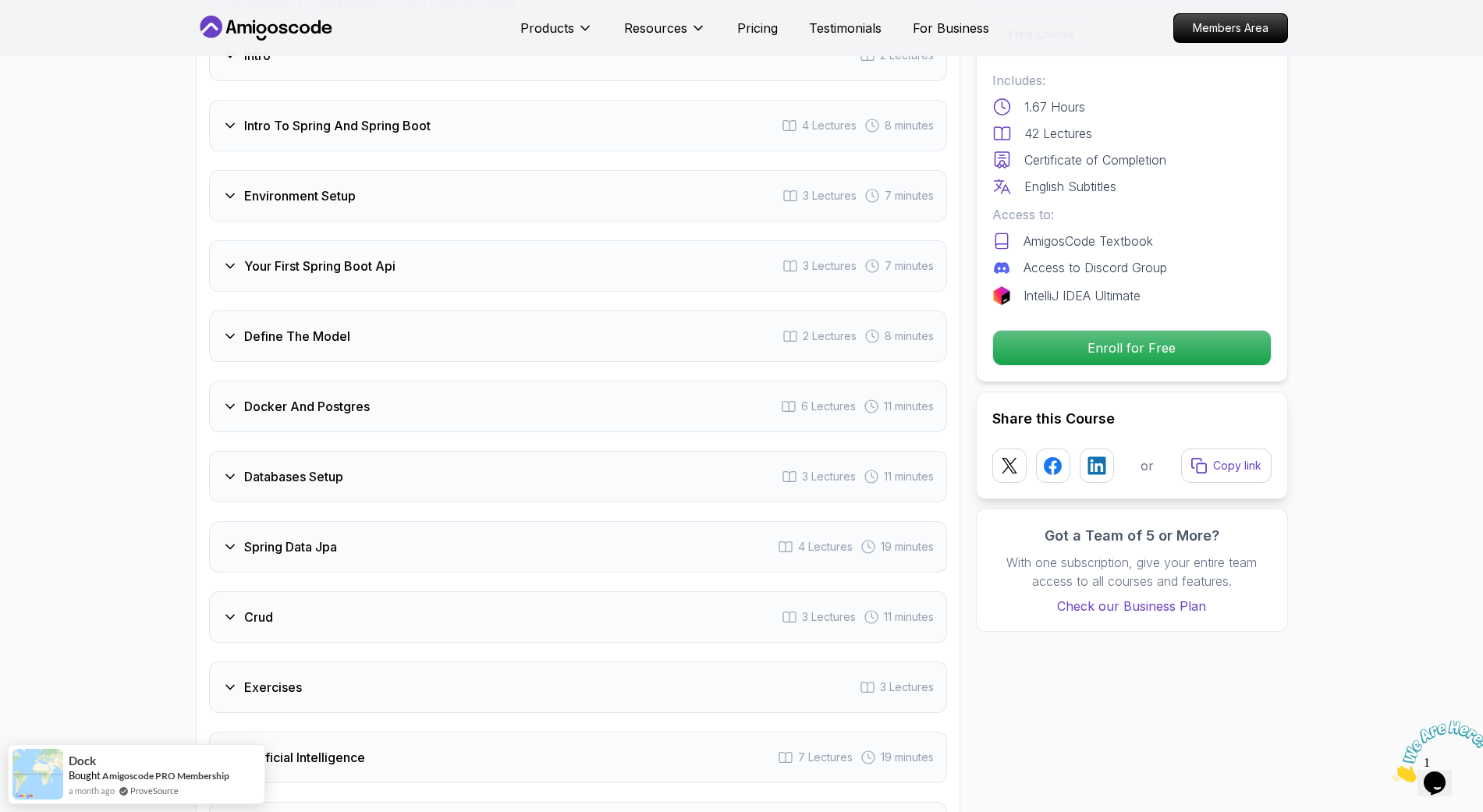
scroll to position [2047, 0]
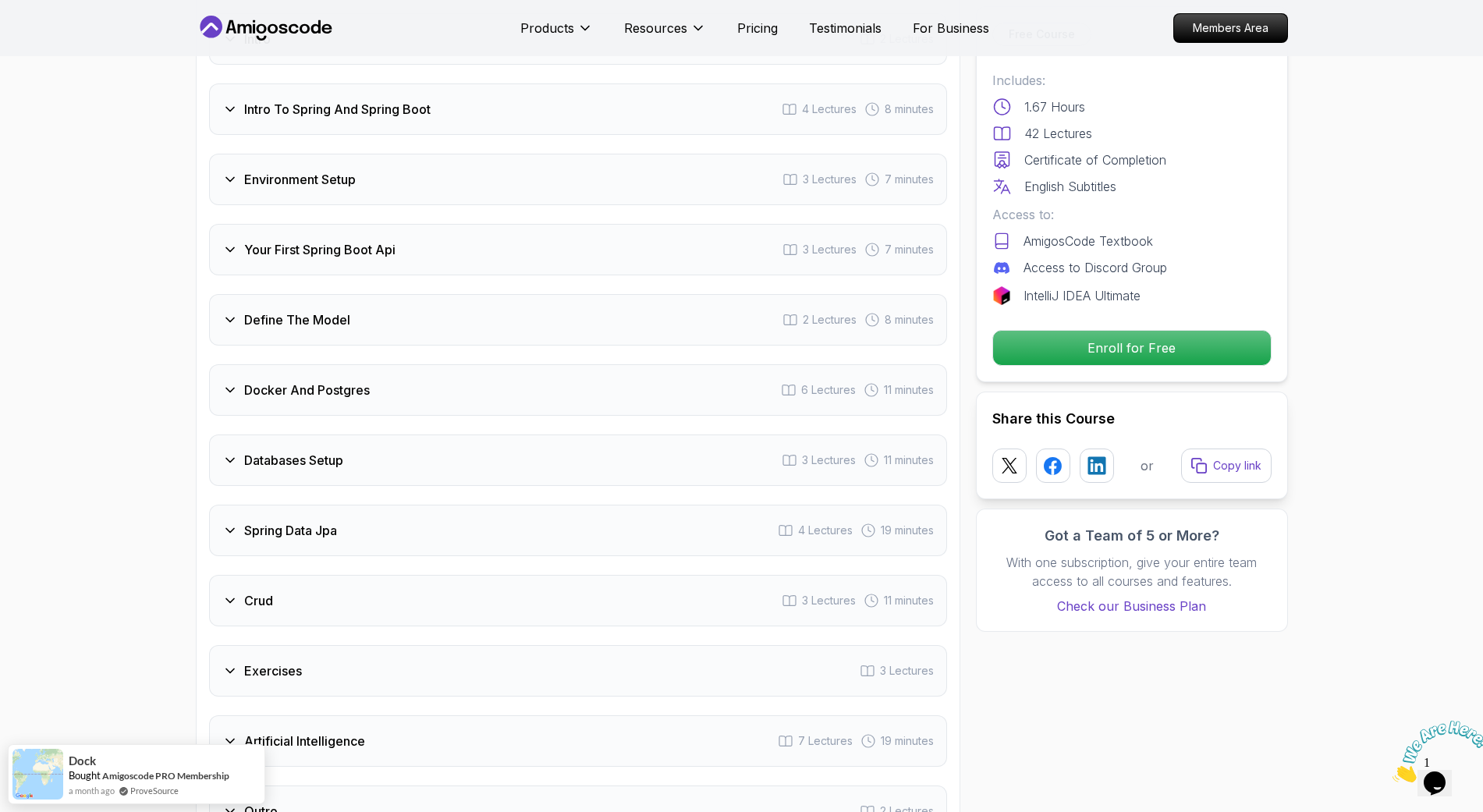
click at [358, 378] on div "Docker And Postgres 6 Lectures 11 minutes" at bounding box center [577, 390] width 738 height 51
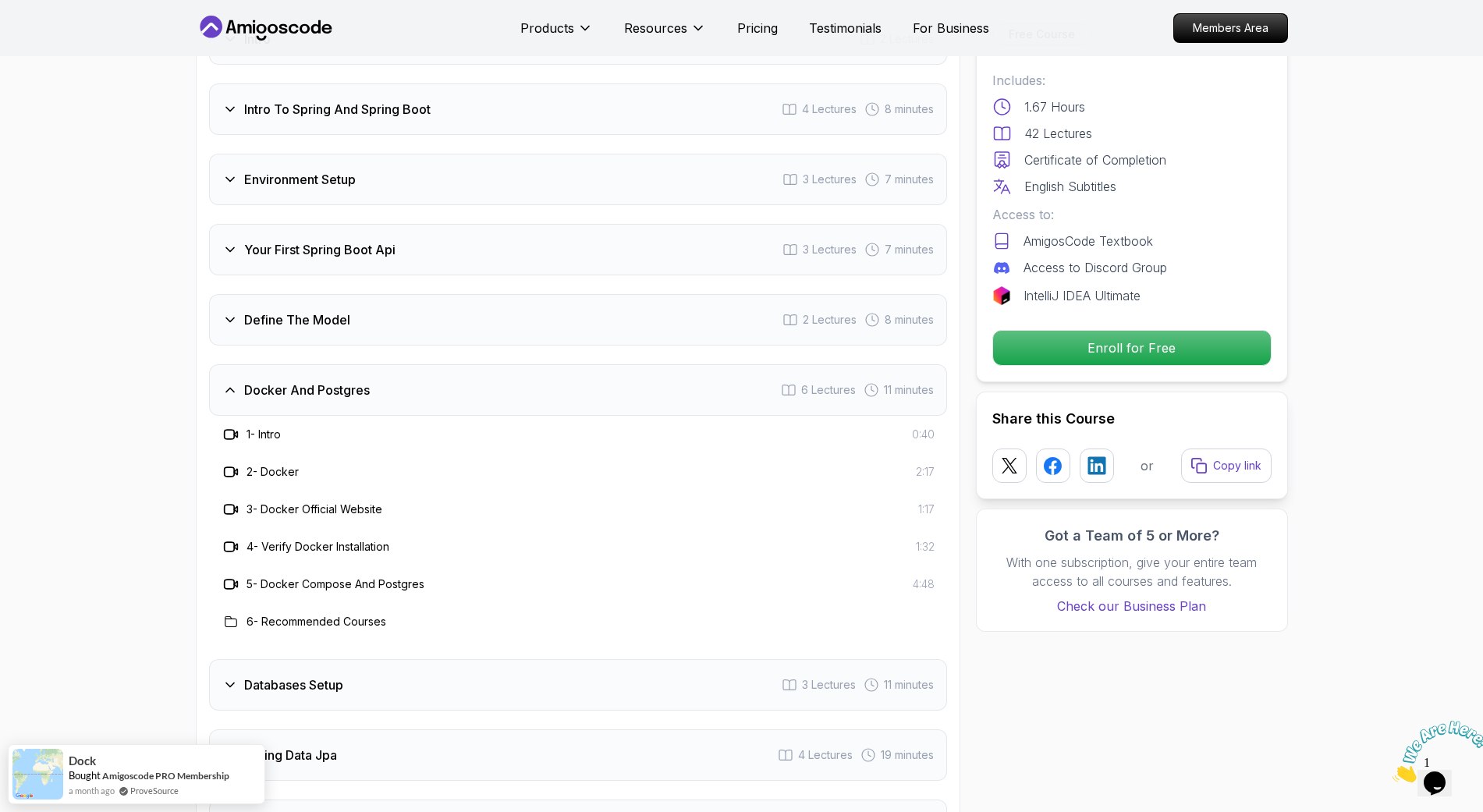
click at [358, 378] on div "Docker And Postgres 6 Lectures 11 minutes" at bounding box center [577, 390] width 738 height 51
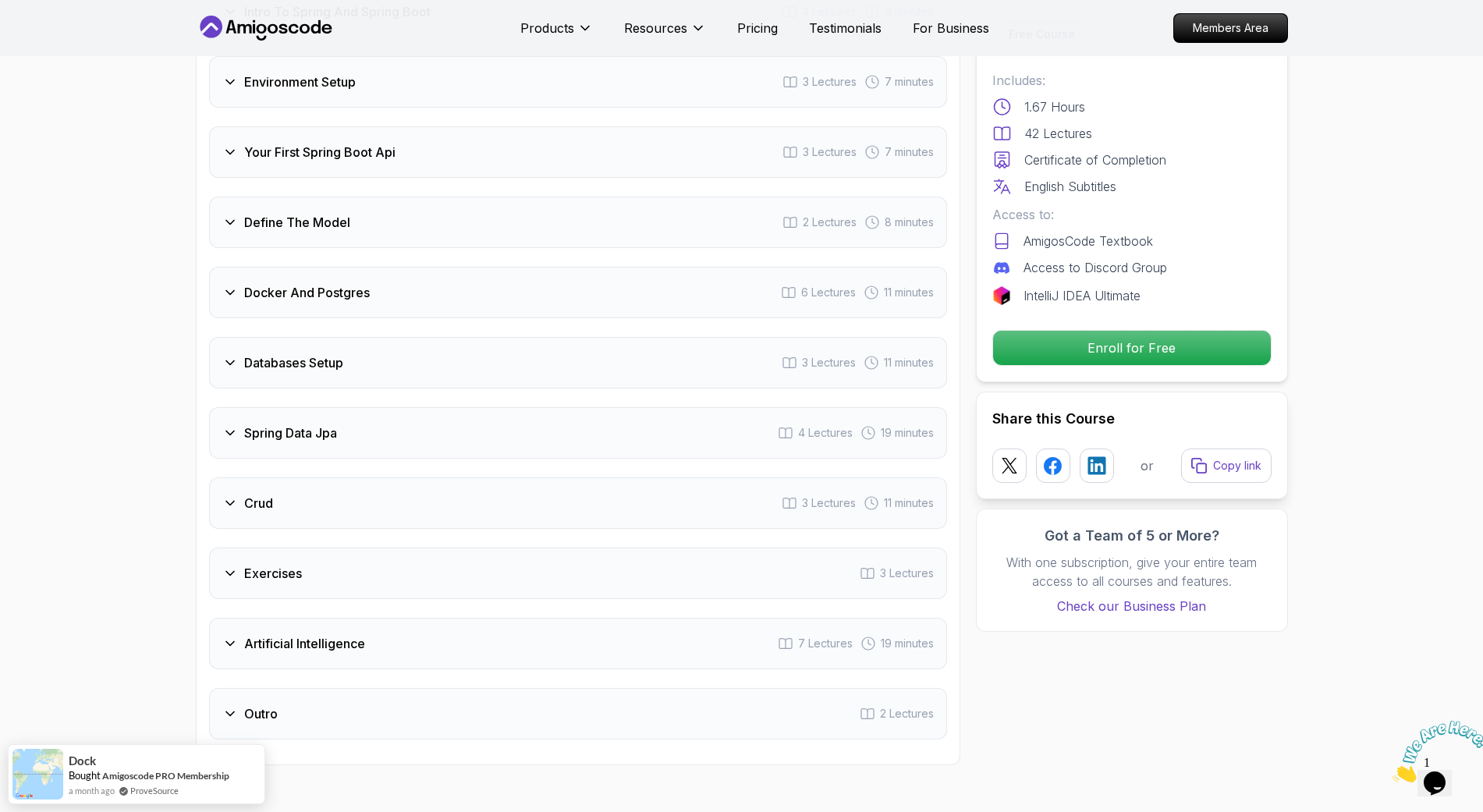
scroll to position [2243, 0]
